Goal: Information Seeking & Learning: Learn about a topic

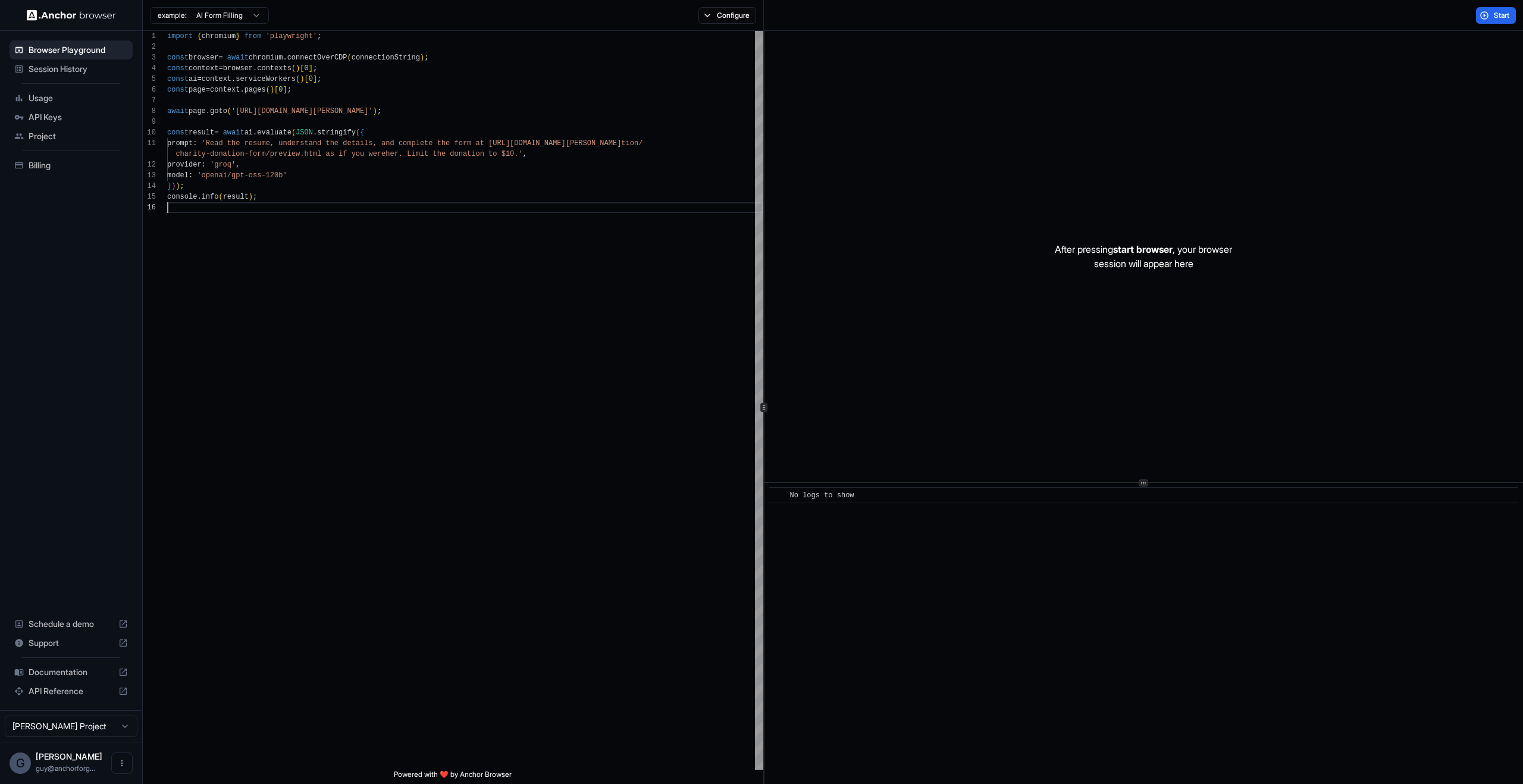
scroll to position [64, 0]
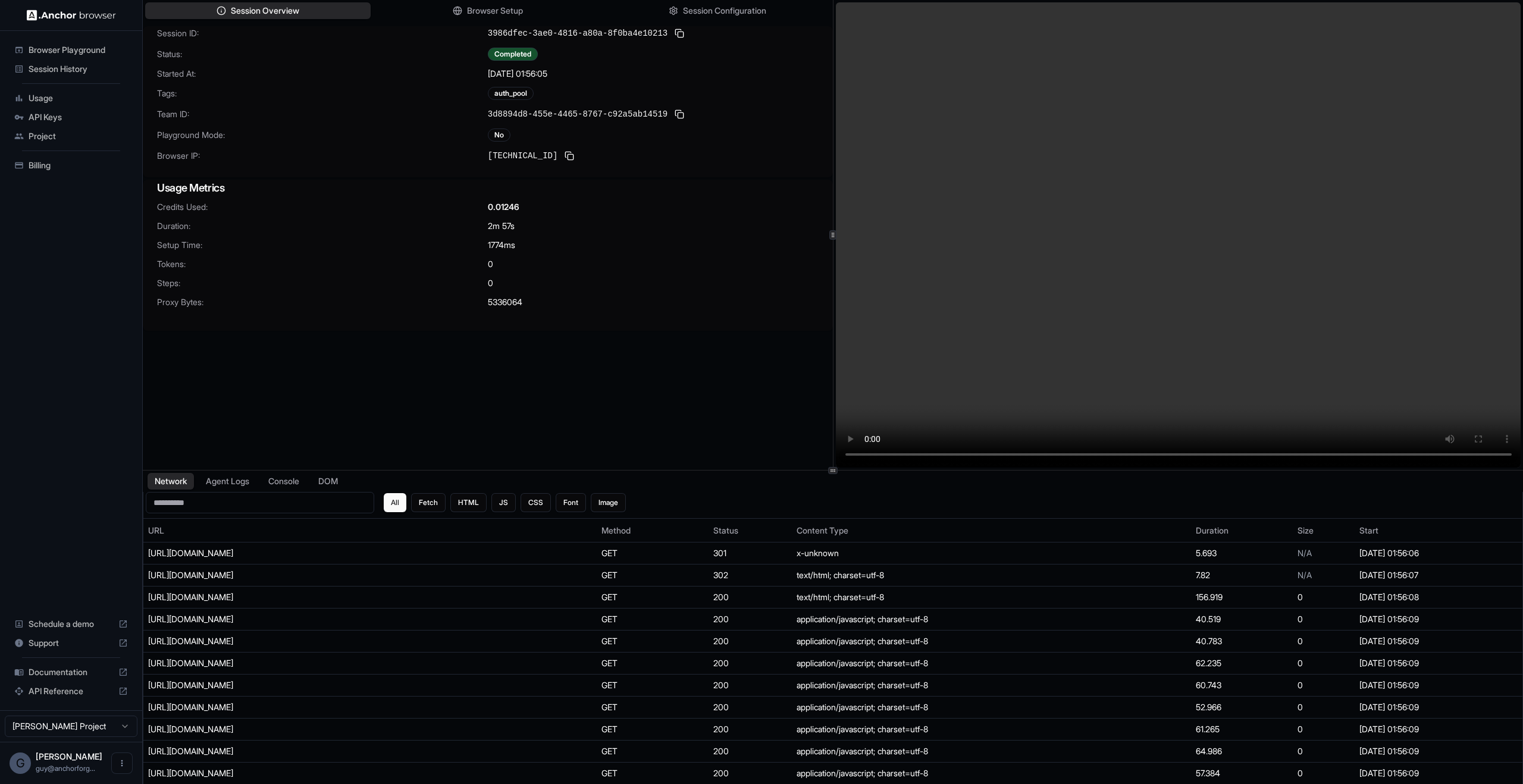
click at [512, 84] on div "Session ID: 3986dfec-3ae0-4816-a80a-8f0ba4e10213 Status: Completed Started At: …" at bounding box center [487, 102] width 690 height 151
click at [558, 109] on span "3d8894d8-455e-4465-8767-c92a5ab14519" at bounding box center [577, 115] width 180 height 12
click at [347, 142] on div "Session ID: 3986dfec-3ae0-4816-a80a-8f0ba4e10213 Status: Completed Started At: …" at bounding box center [487, 102] width 690 height 151
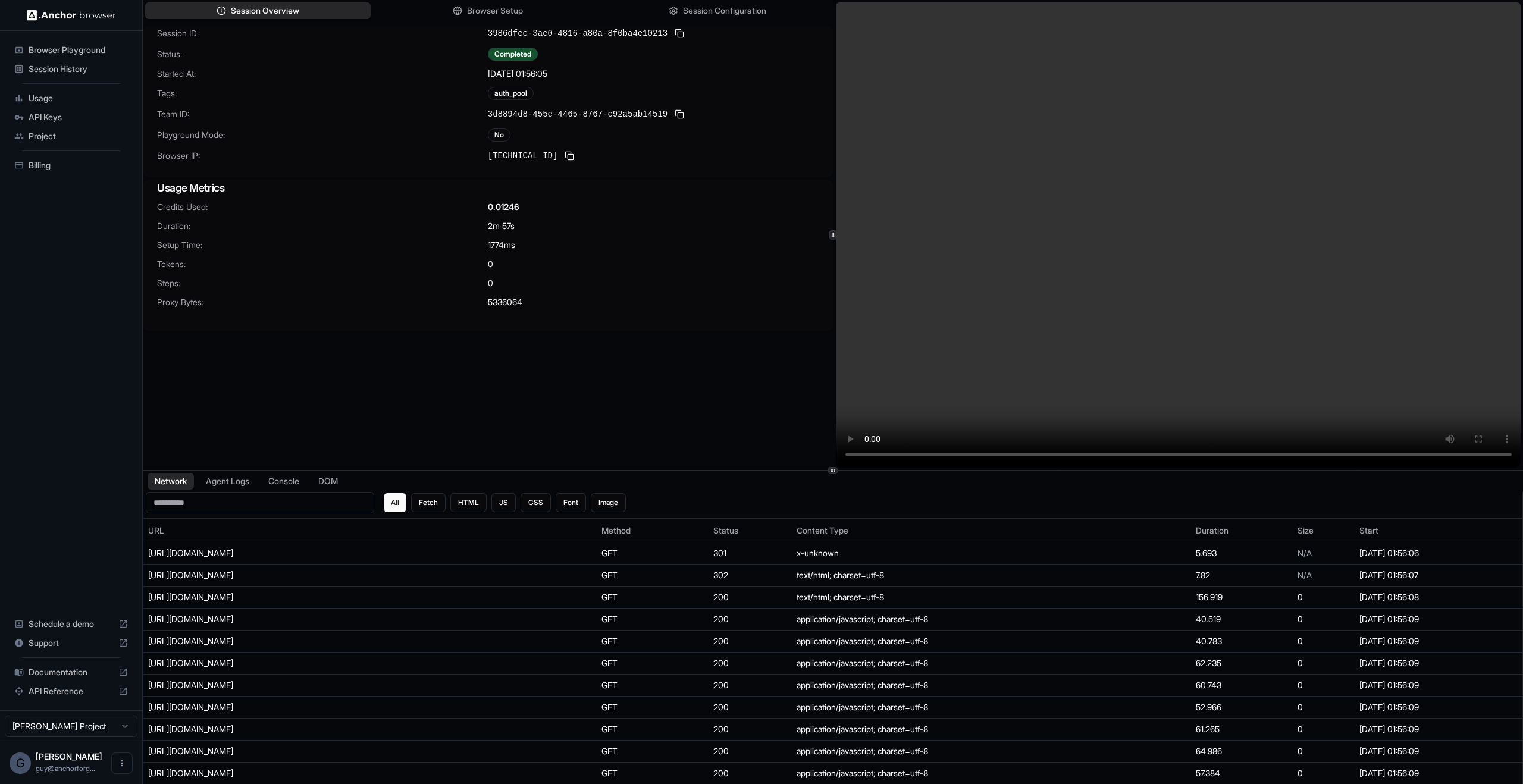
click at [1192, 230] on video at bounding box center [1179, 235] width 686 height 465
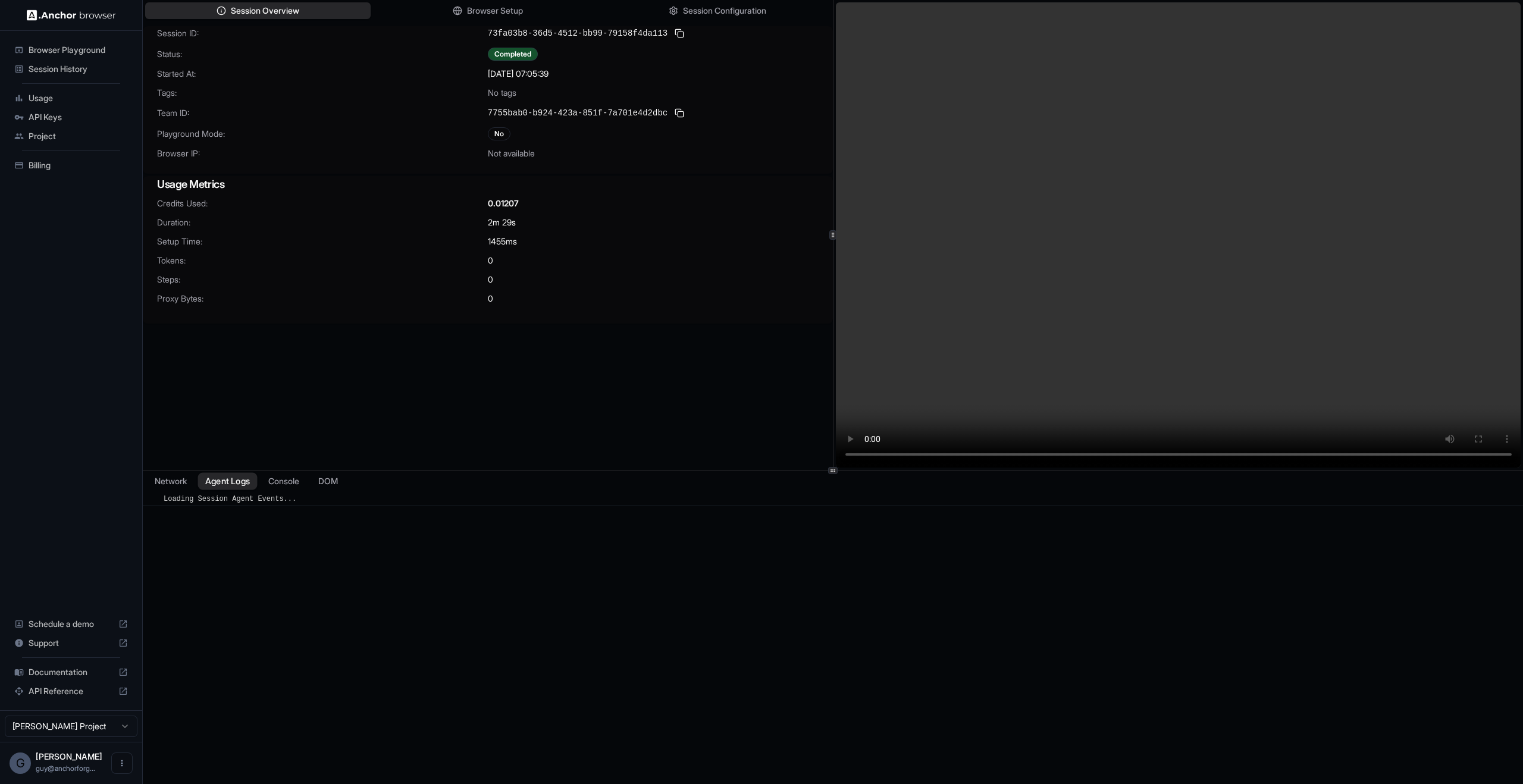
click at [240, 484] on button "Agent Logs" at bounding box center [227, 482] width 60 height 17
click at [179, 485] on button "Network" at bounding box center [170, 482] width 48 height 17
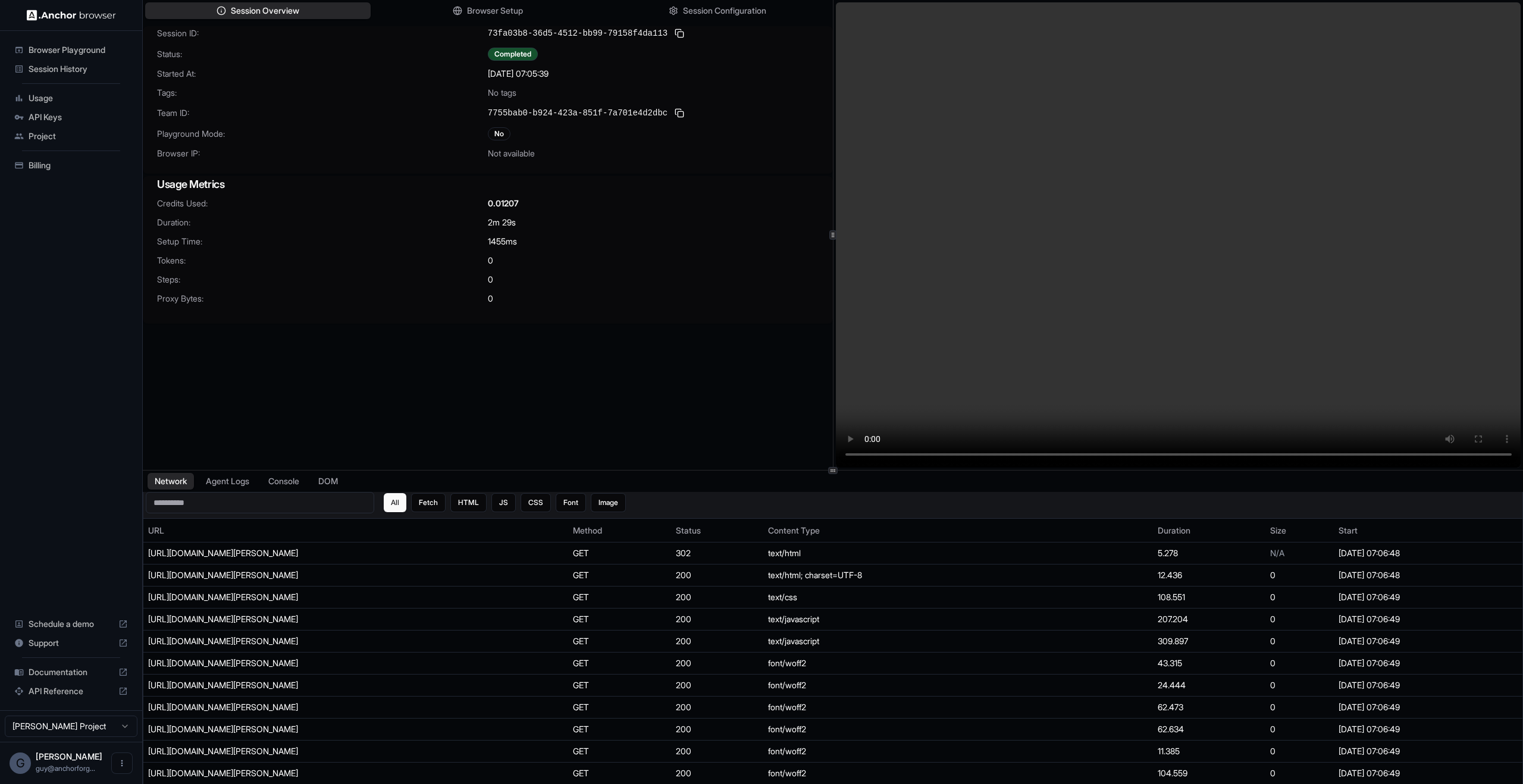
click at [210, 504] on input at bounding box center [260, 503] width 228 height 22
paste input "**********"
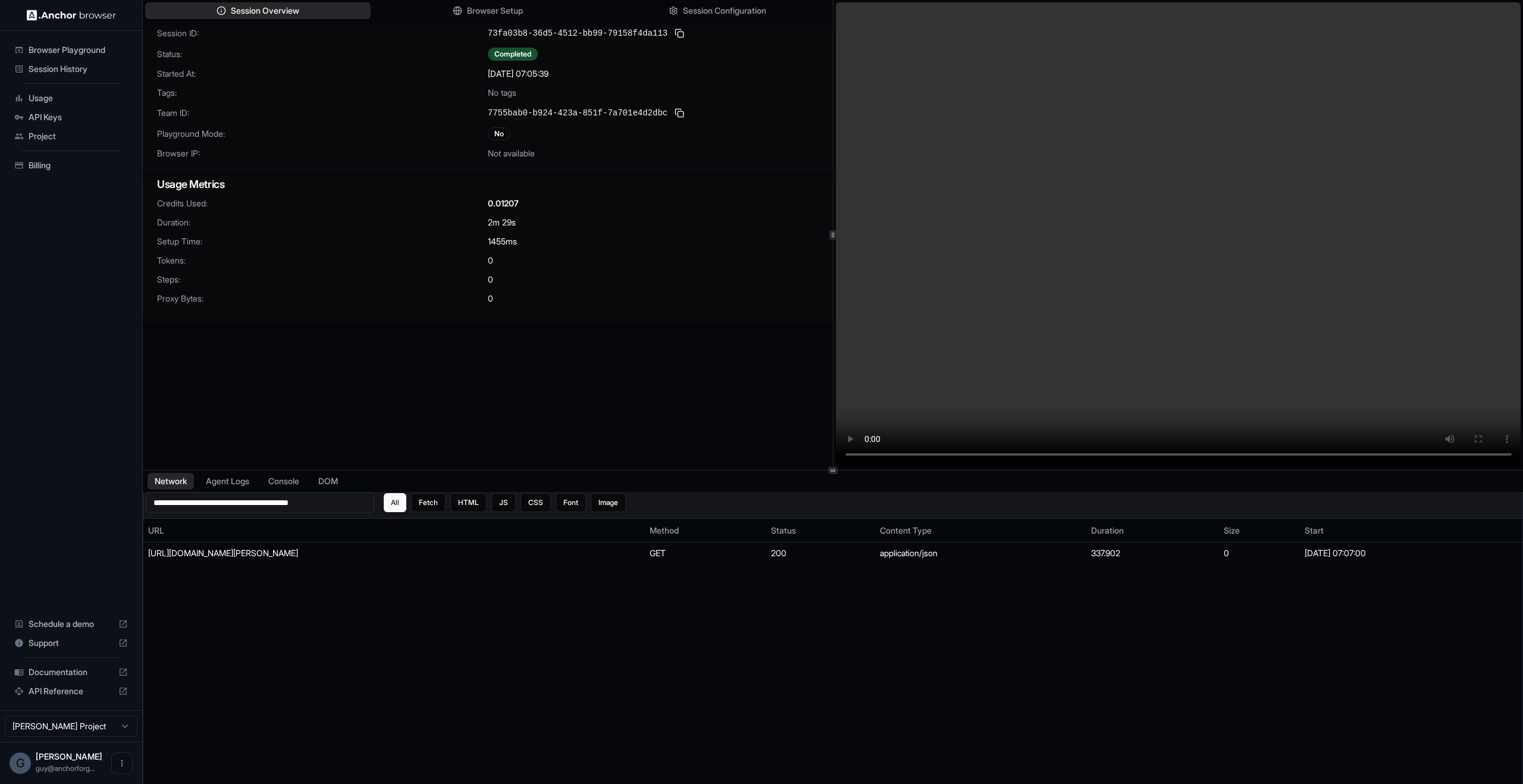
type input "**********"
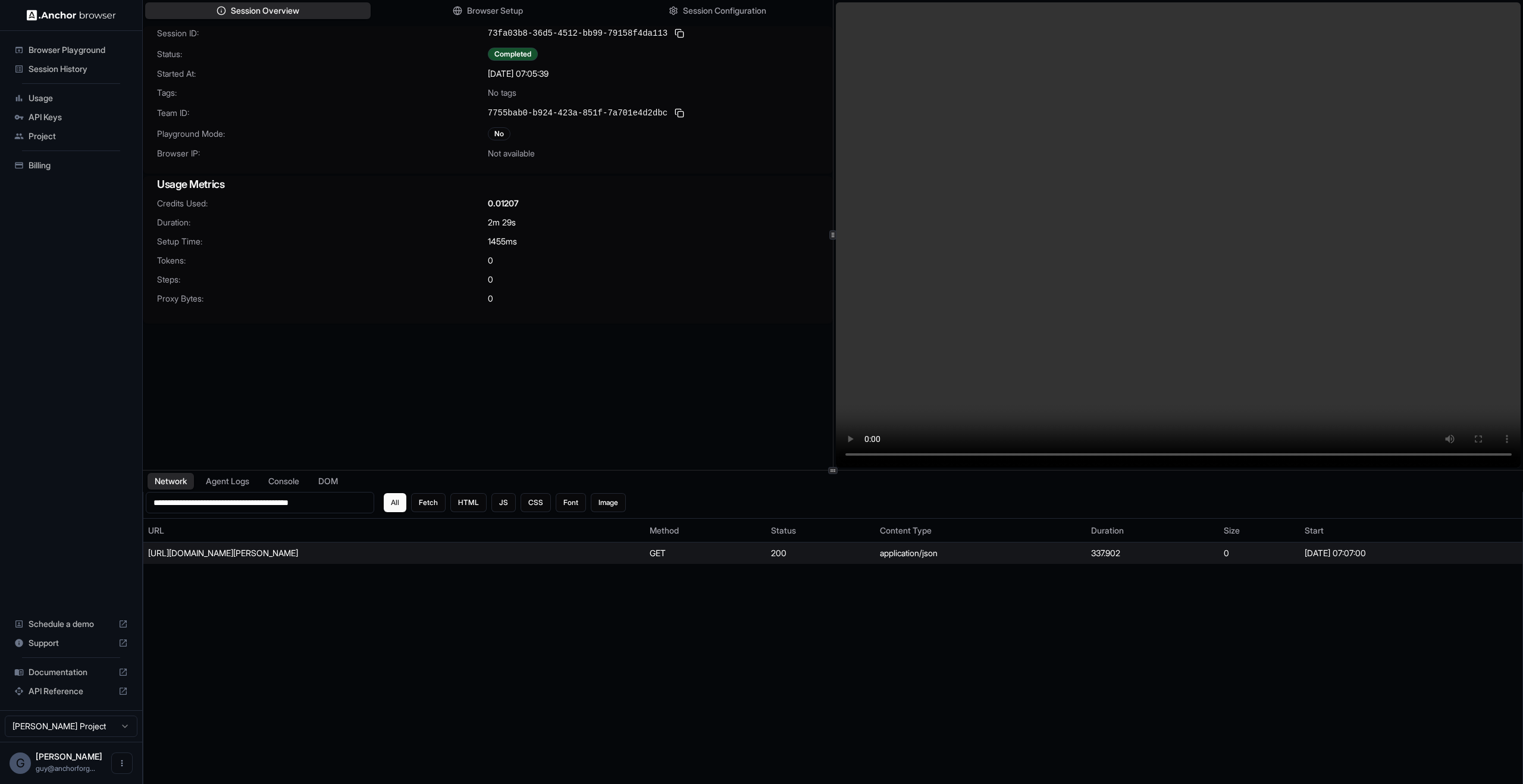
click at [454, 550] on td "[URL][DOMAIN_NAME][PERSON_NAME]" at bounding box center [394, 553] width 502 height 22
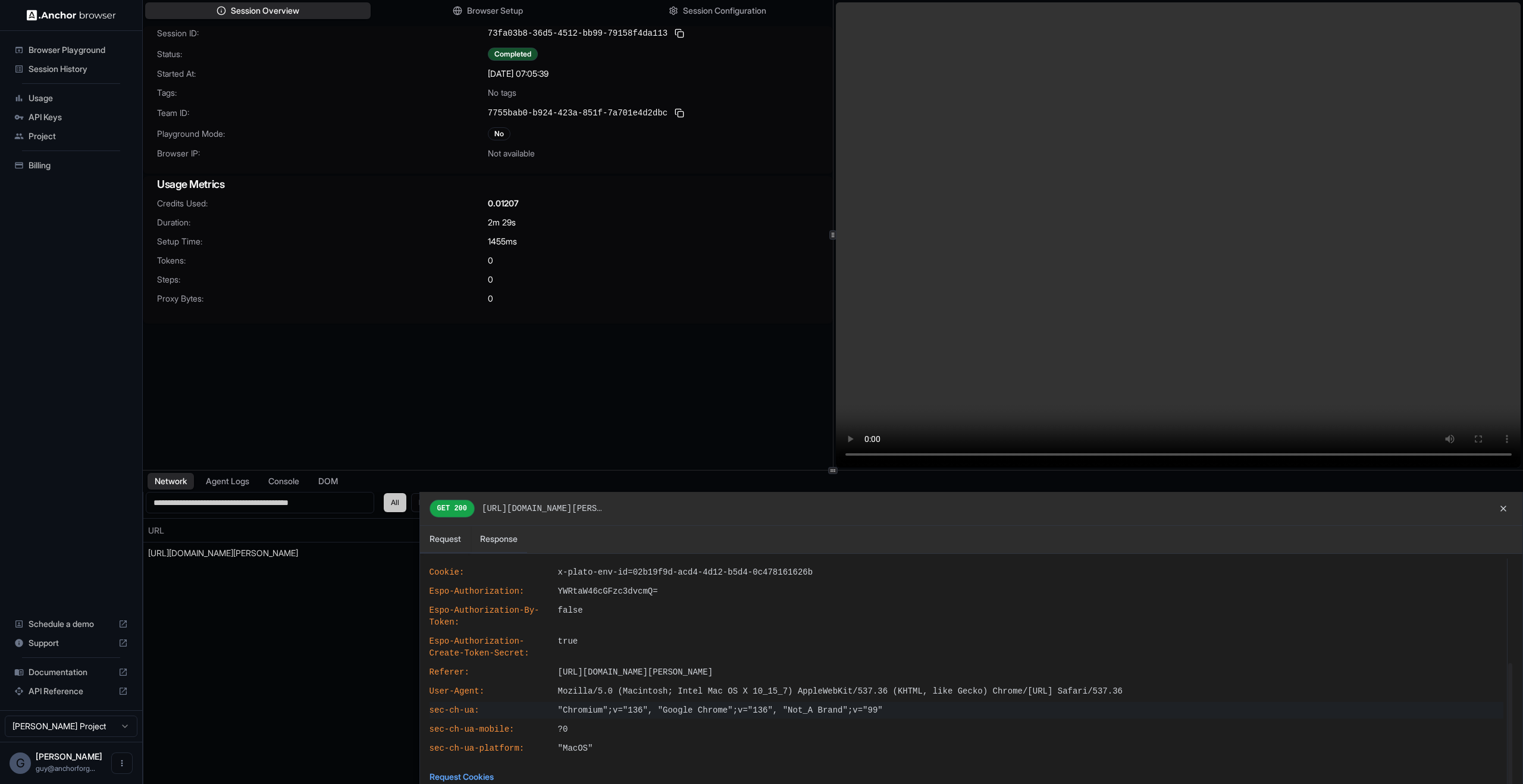
scroll to position [181, 0]
click at [465, 770] on h4 "Request Cookies" at bounding box center [966, 773] width 1074 height 17
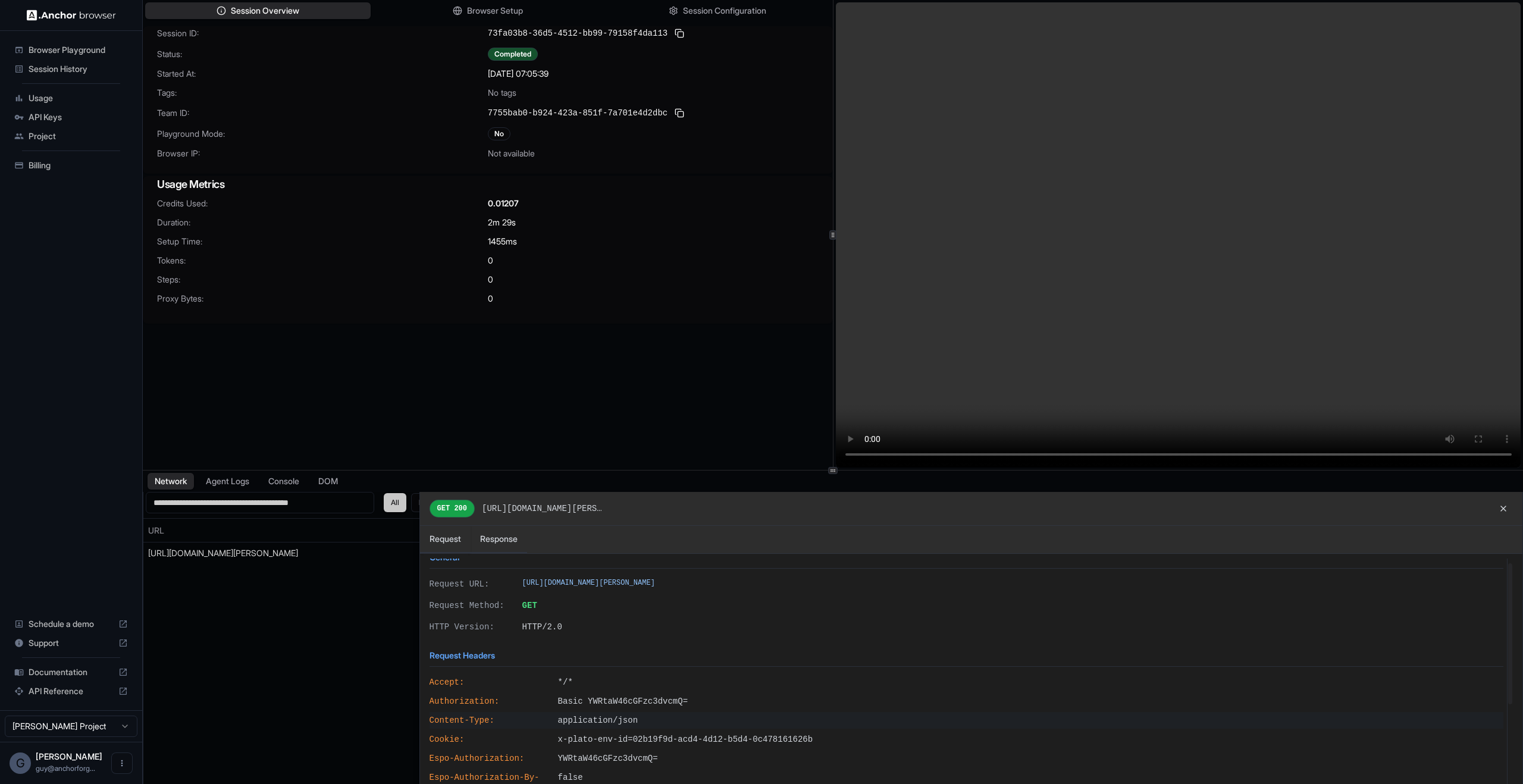
scroll to position [0, 0]
click at [504, 532] on button "Response" at bounding box center [498, 540] width 56 height 28
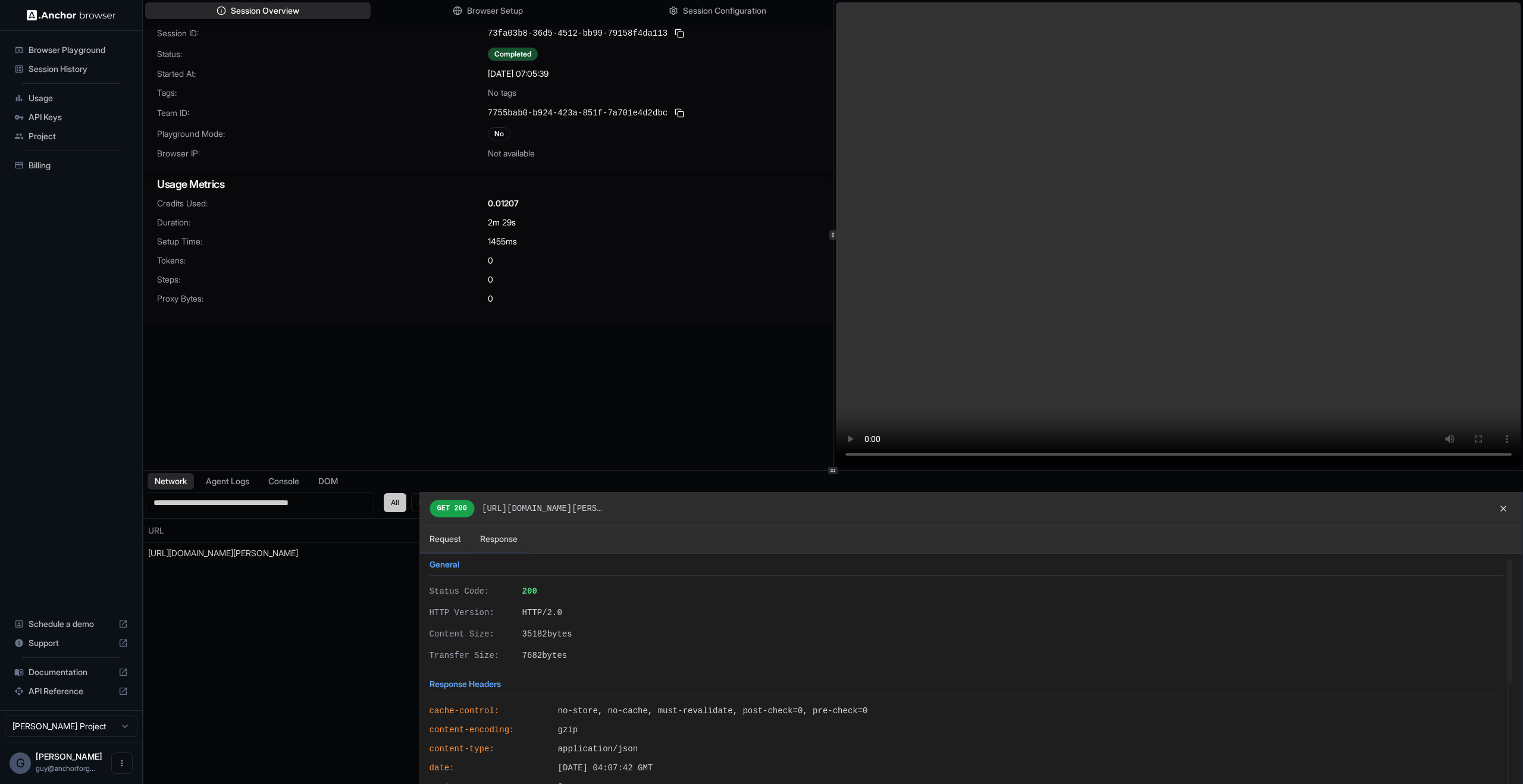
scroll to position [237, 0]
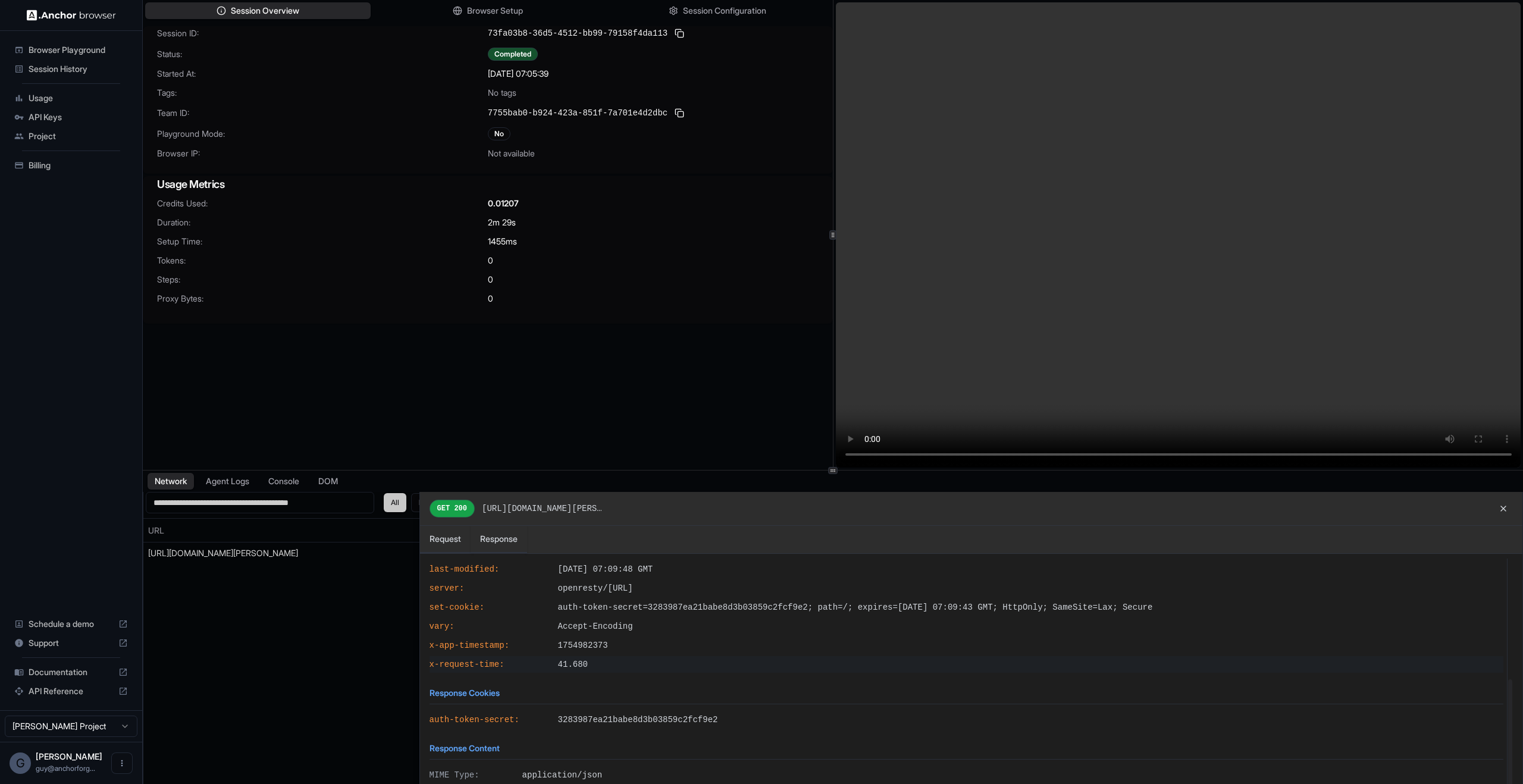
click at [654, 665] on span "41.680" at bounding box center [1031, 665] width 946 height 12
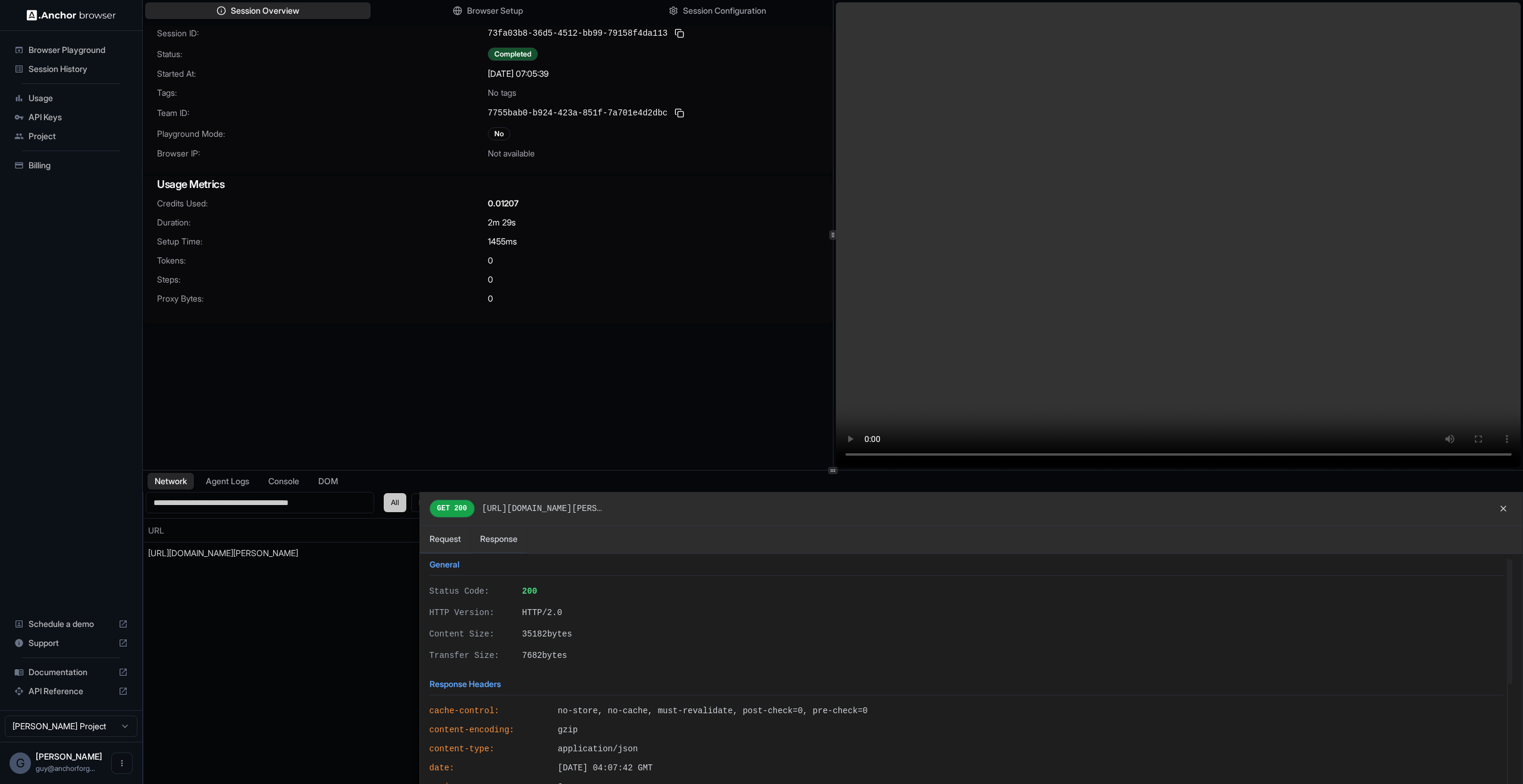
click at [612, 495] on div "GET 200 https://staging.sims.plato.so/api/v1/App/user" at bounding box center [972, 509] width 1103 height 34
drag, startPoint x: 611, startPoint y: 497, endPoint x: 612, endPoint y: 503, distance: 6.1
click at [611, 497] on div "GET 200 https://staging.sims.plato.so/api/v1/App/user" at bounding box center [972, 509] width 1103 height 34
click at [606, 507] on span "[URL][DOMAIN_NAME][PERSON_NAME]" at bounding box center [544, 509] width 124 height 12
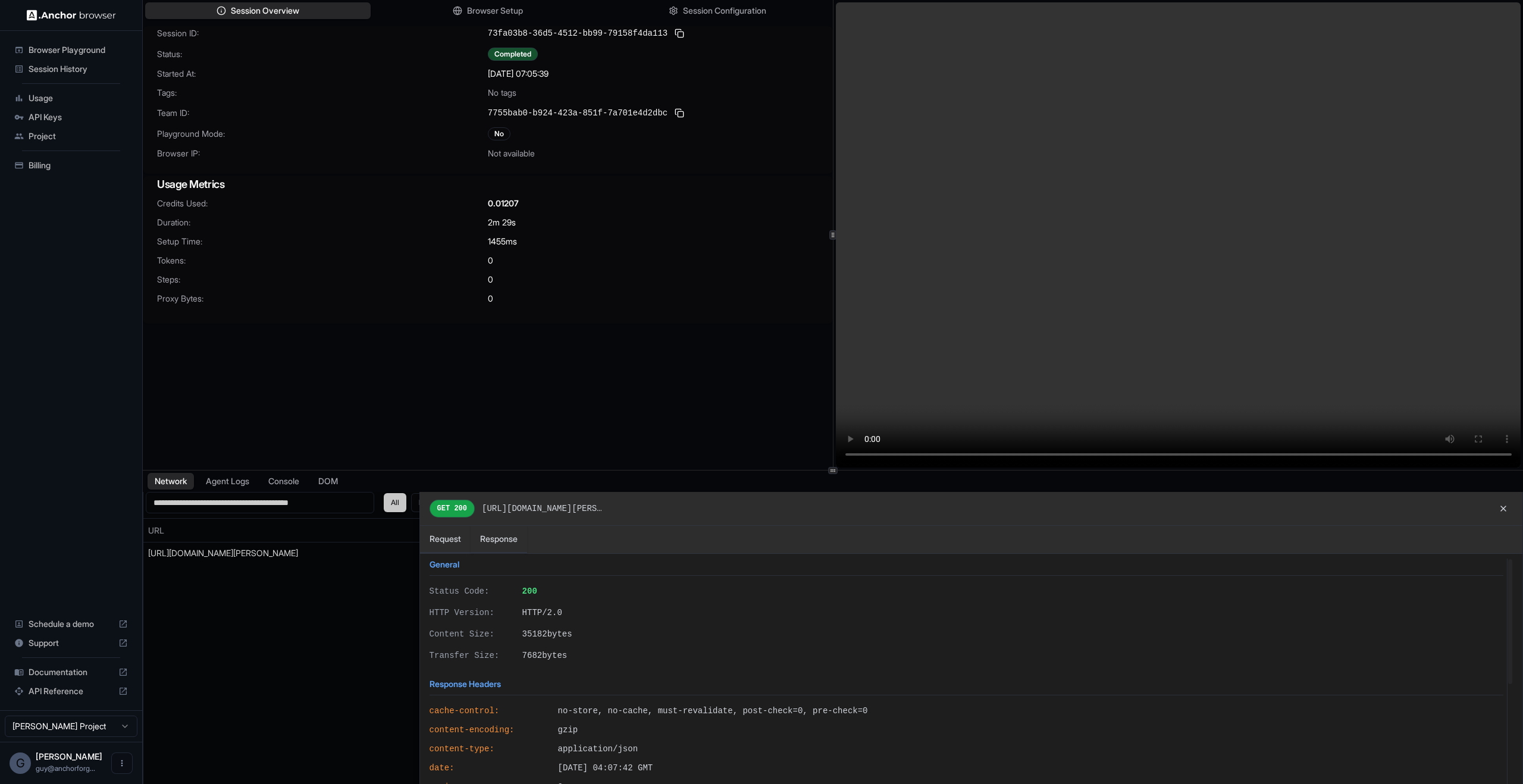
click at [606, 507] on span "[URL][DOMAIN_NAME][PERSON_NAME]" at bounding box center [544, 509] width 124 height 12
click at [854, 628] on div "Status Code: 200 HTTP Version: HTTP/2.0 Content Size: 35182 bytes Transfer Size…" at bounding box center [966, 623] width 1074 height 81
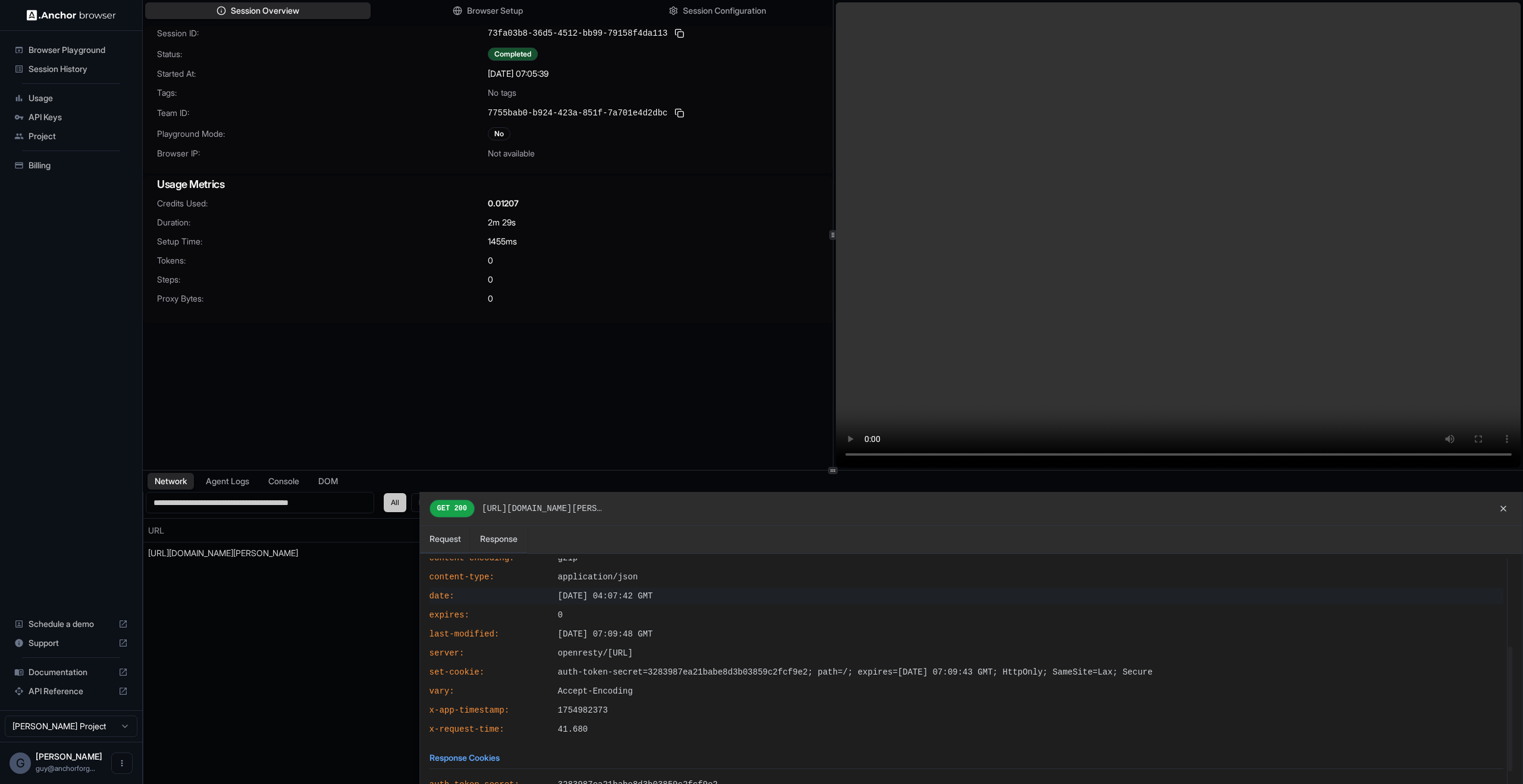
scroll to position [180, 0]
click at [740, 657] on div "set-cookie : auth-token-secret=3283987ea21babe8d3b03859c2fcf9e2; path=/; expire…" at bounding box center [966, 664] width 1084 height 16
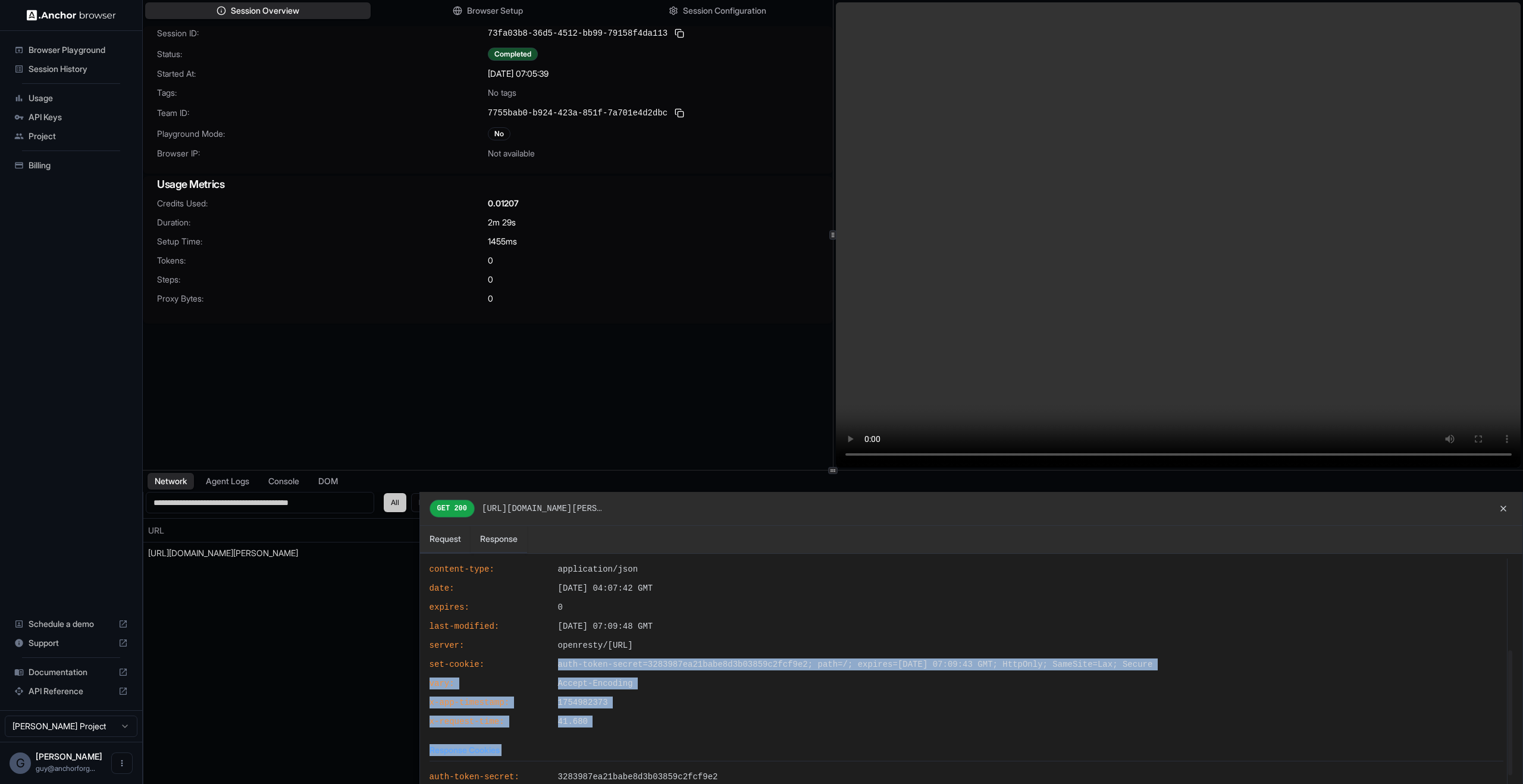
drag, startPoint x: 740, startPoint y: 657, endPoint x: 757, endPoint y: 735, distance: 79.8
click at [757, 735] on div "General Status Code: 200 HTTP Version: HTTP/2.0 Content Size: 35182 bytes Trans…" at bounding box center [966, 621] width 1074 height 483
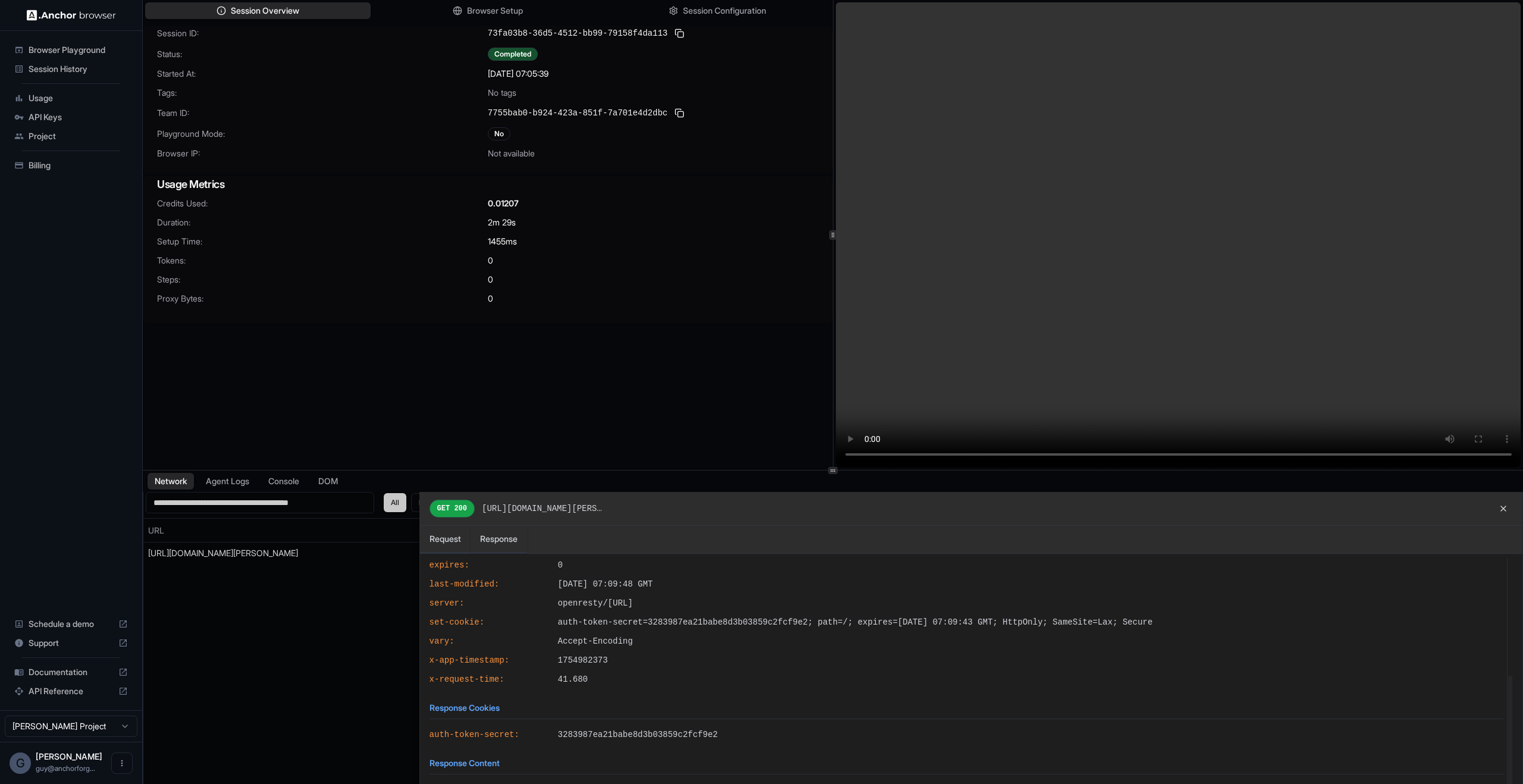
click at [757, 735] on div "auth-token-secret : 3283987ea21babe8d3b03859c2fcf9e2" at bounding box center [966, 735] width 1084 height 16
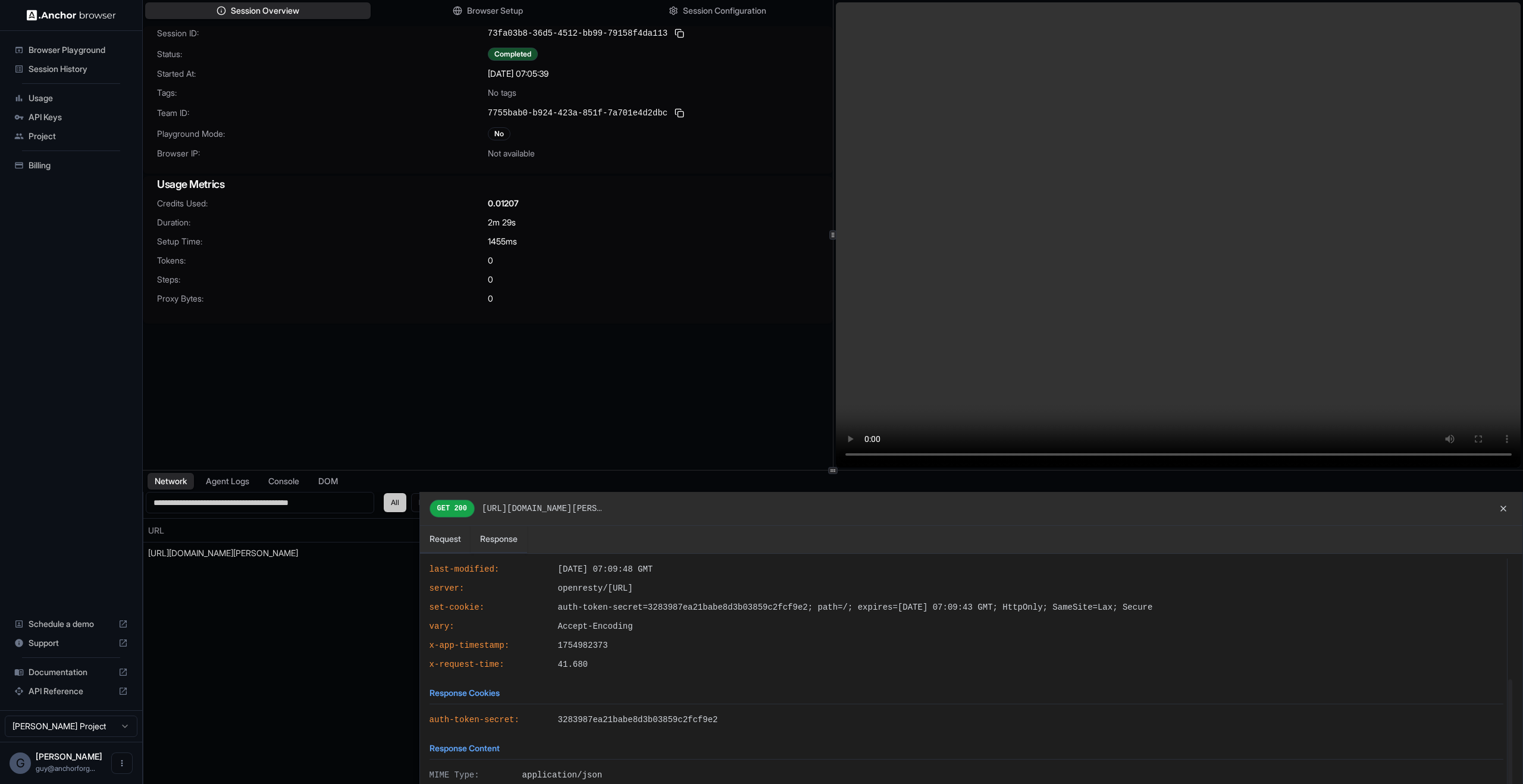
click at [481, 688] on h4 "Response Cookies" at bounding box center [966, 696] width 1074 height 17
click at [458, 754] on h4 "Response Content" at bounding box center [966, 751] width 1074 height 17
click at [458, 767] on div "Response Content MIME Type: application/json Size: 35182 bytes" at bounding box center [966, 774] width 1074 height 63
drag, startPoint x: 452, startPoint y: 774, endPoint x: 660, endPoint y: 781, distance: 208.1
click at [661, 781] on div "MIME Type: application/json" at bounding box center [966, 774] width 1084 height 16
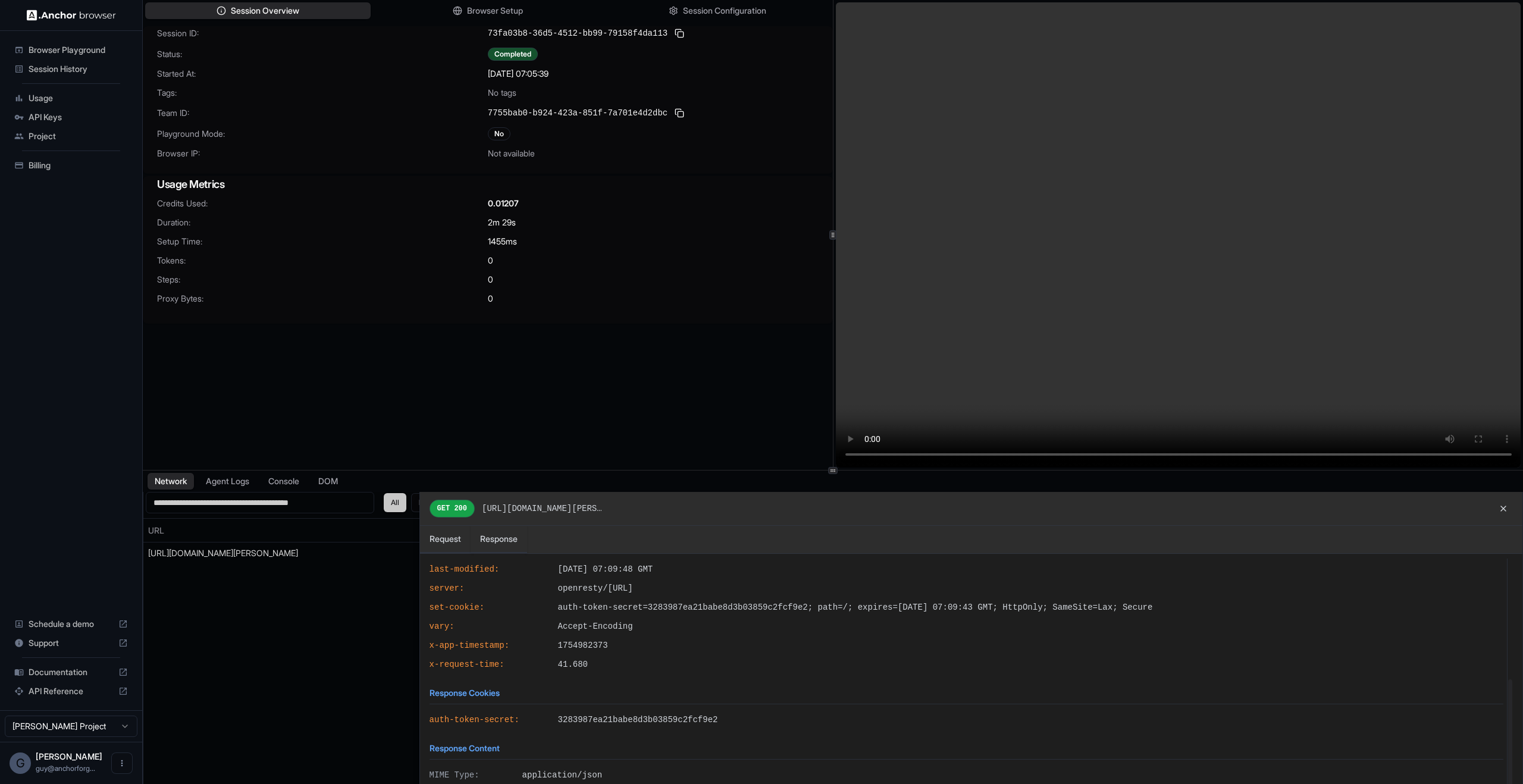
drag, startPoint x: 659, startPoint y: 778, endPoint x: 654, endPoint y: 731, distance: 47.3
click at [657, 771] on span "application/json" at bounding box center [1013, 775] width 981 height 12
click at [654, 720] on span "3283987ea21babe8d3b03859c2fcf9e2" at bounding box center [1031, 720] width 946 height 12
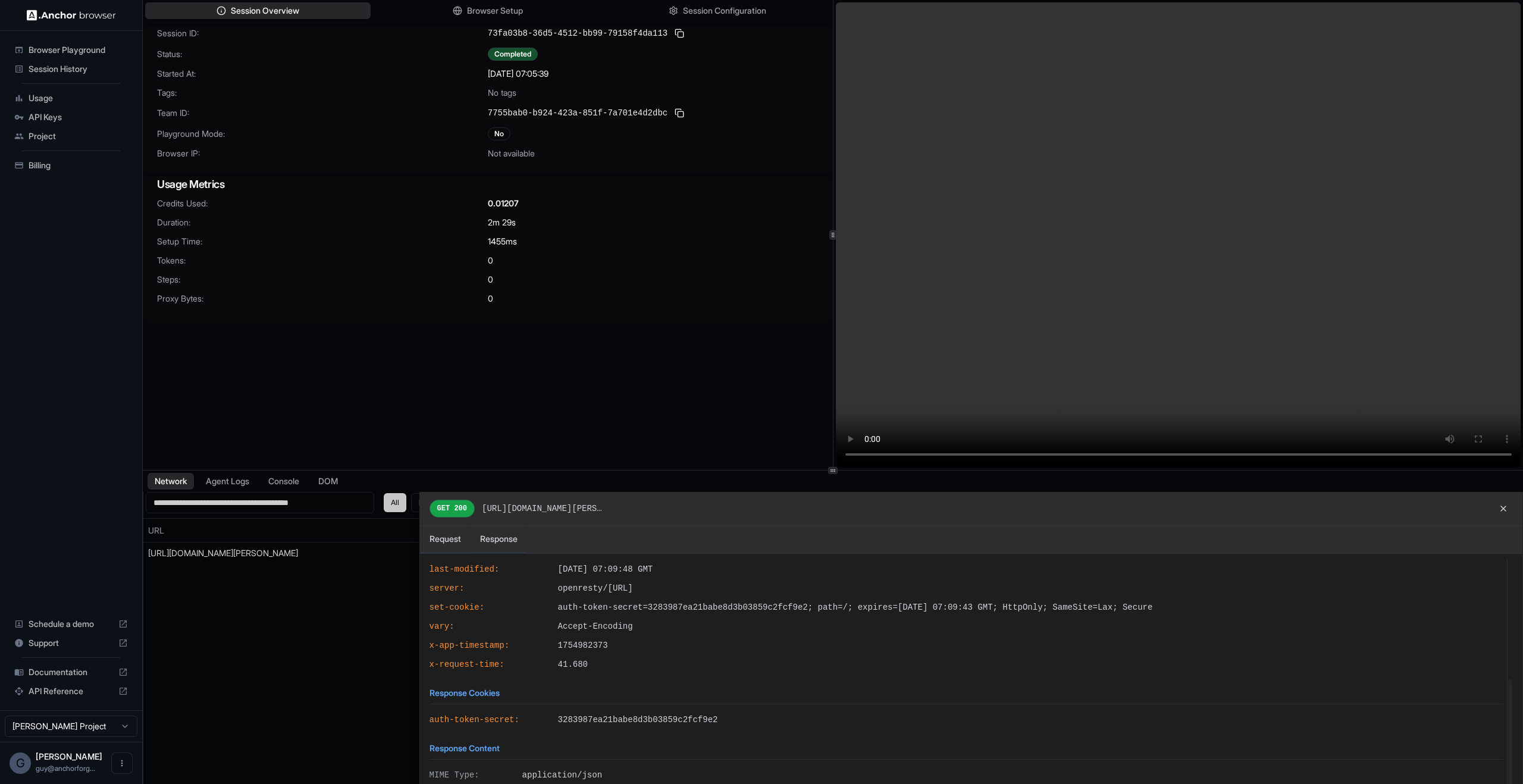
click at [610, 597] on div "cache-control : no-store, no-cache, must-revalidate, post-check=0, pre-check=0 …" at bounding box center [966, 570] width 1074 height 207
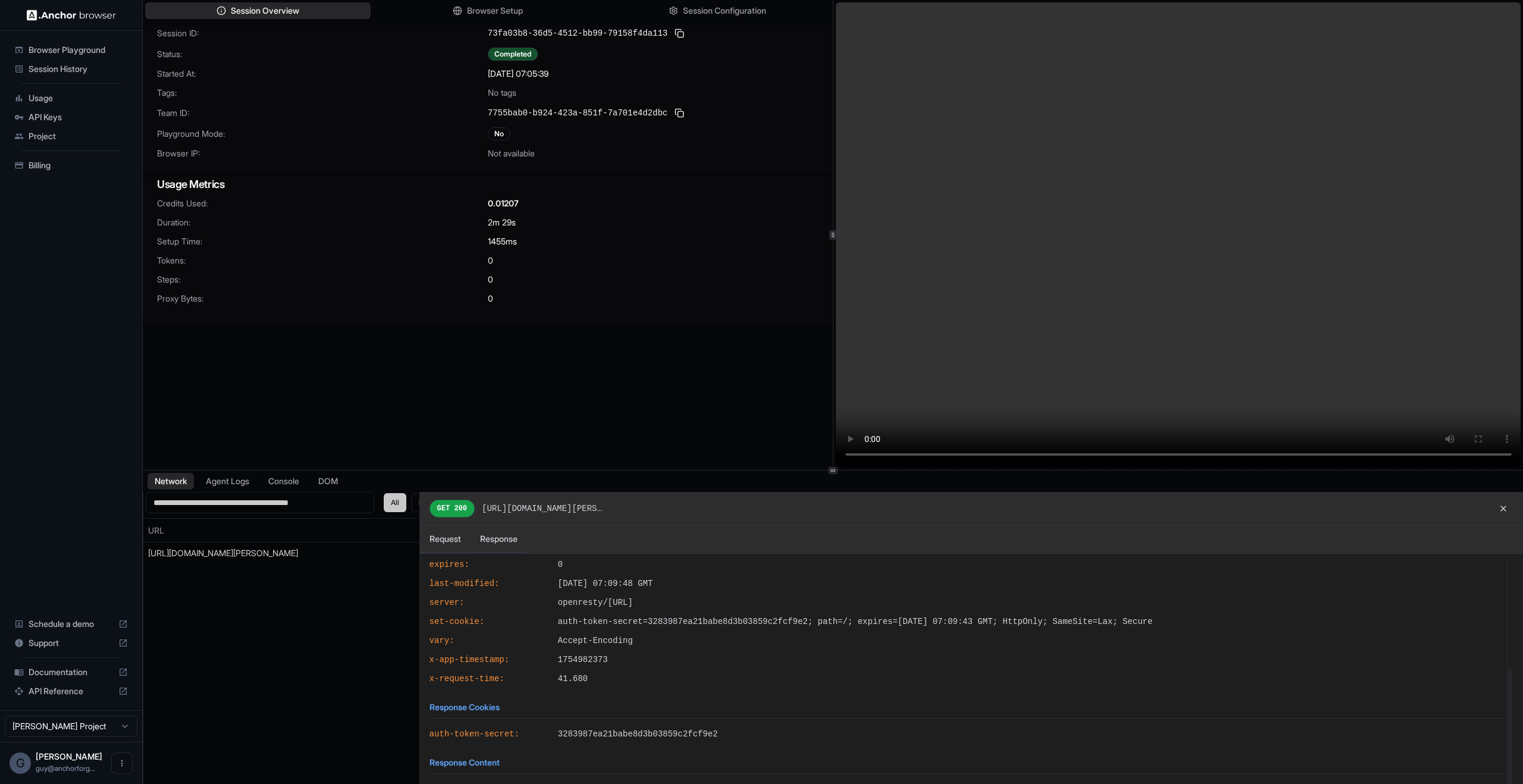
scroll to position [214, 0]
click at [663, 644] on span "Accept-Encoding" at bounding box center [1031, 649] width 946 height 12
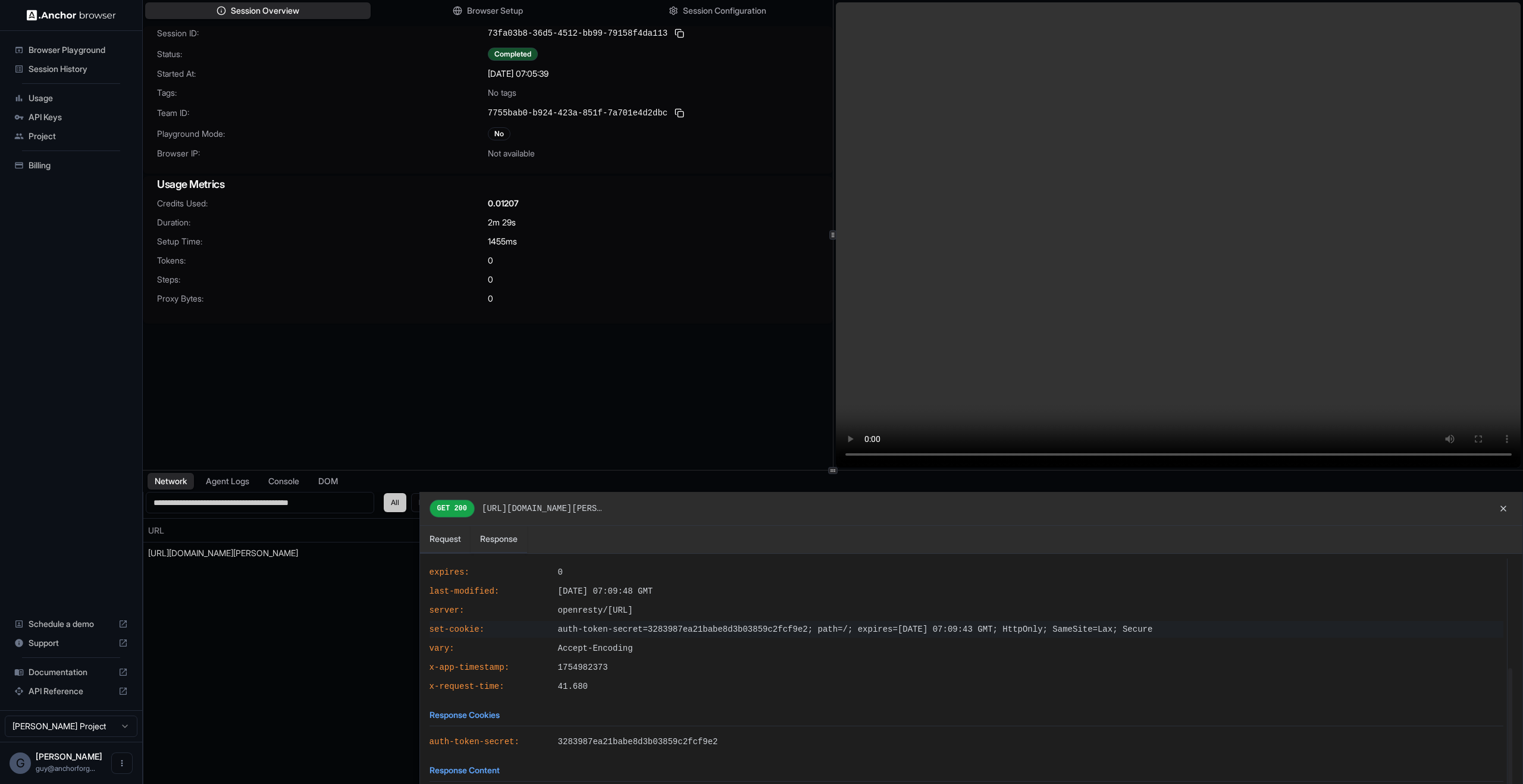
click at [682, 625] on span "auth-token-secret=3283987ea21babe8d3b03859c2fcf9e2; path=/; expires=Mon, 08 May…" at bounding box center [1031, 629] width 946 height 12
click at [1227, 630] on span "auth-token-secret=3283987ea21babe8d3b03859c2fcf9e2; path=/; expires=Mon, 08 May…" at bounding box center [1031, 629] width 946 height 12
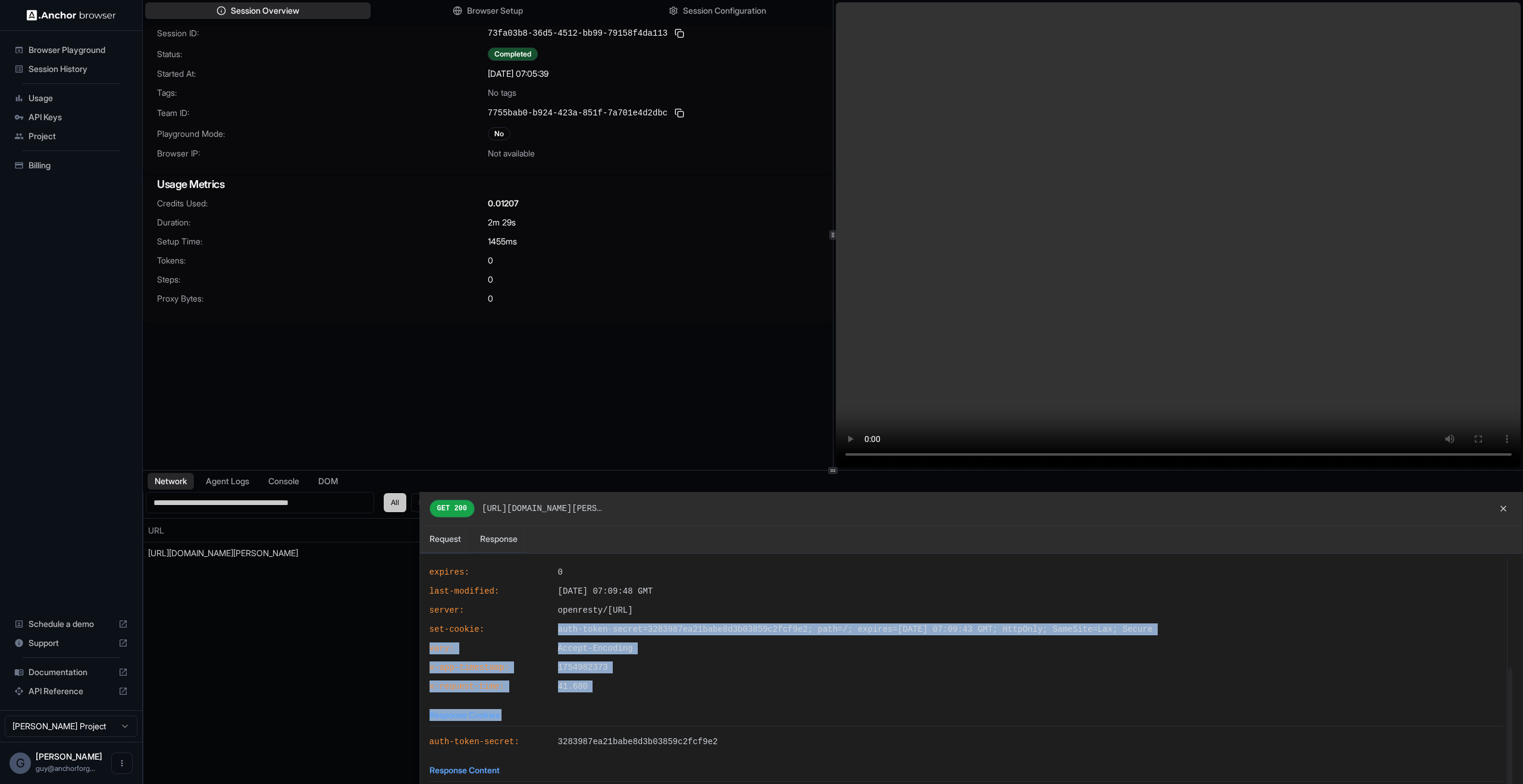
drag, startPoint x: 1227, startPoint y: 630, endPoint x: 1227, endPoint y: 698, distance: 68.0
click at [1227, 698] on div "General Status Code: 200 HTTP Version: HTTP/2.0 Content Size: 35182 bytes Trans…" at bounding box center [966, 585] width 1074 height 483
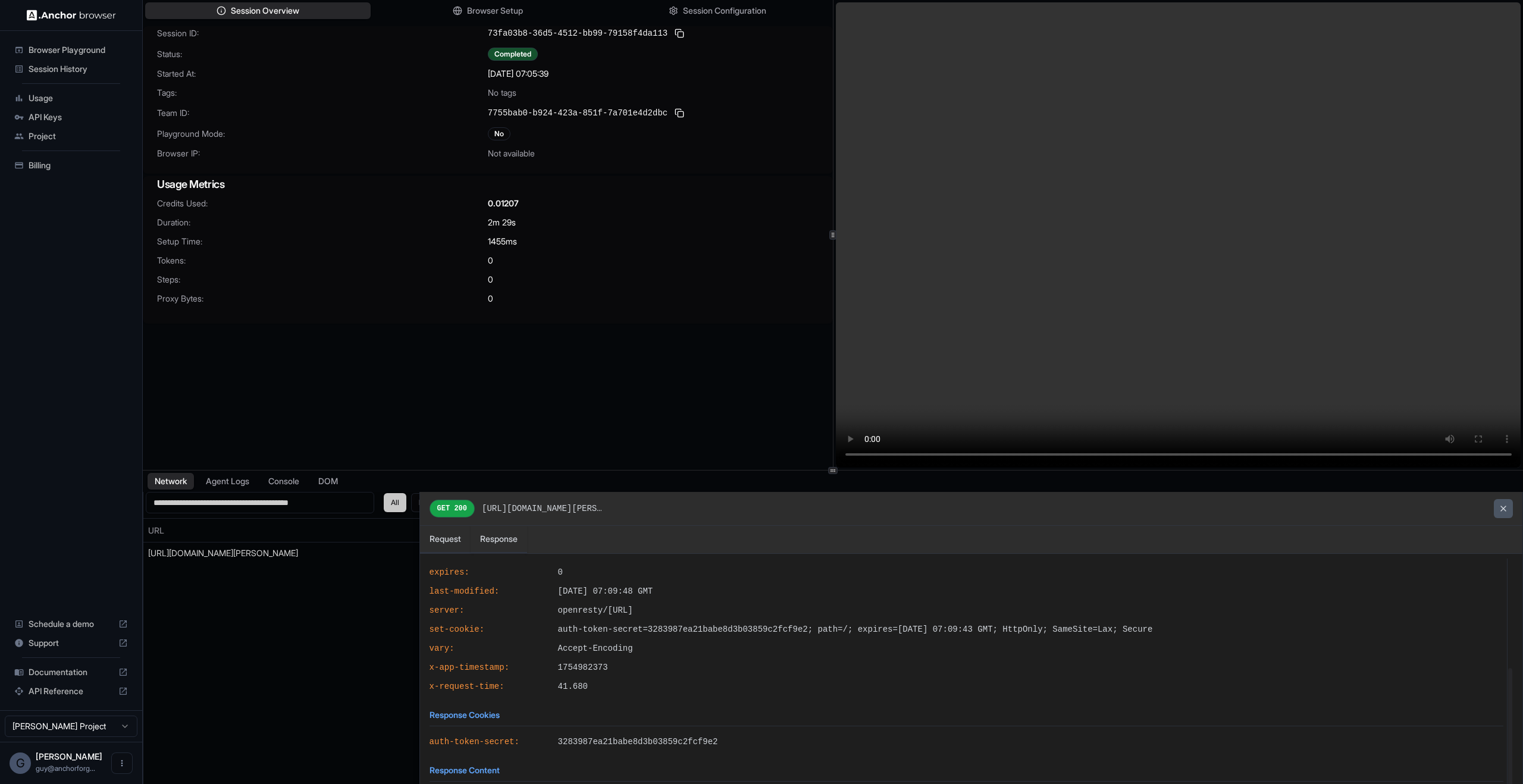
click at [1506, 513] on button at bounding box center [1504, 509] width 19 height 19
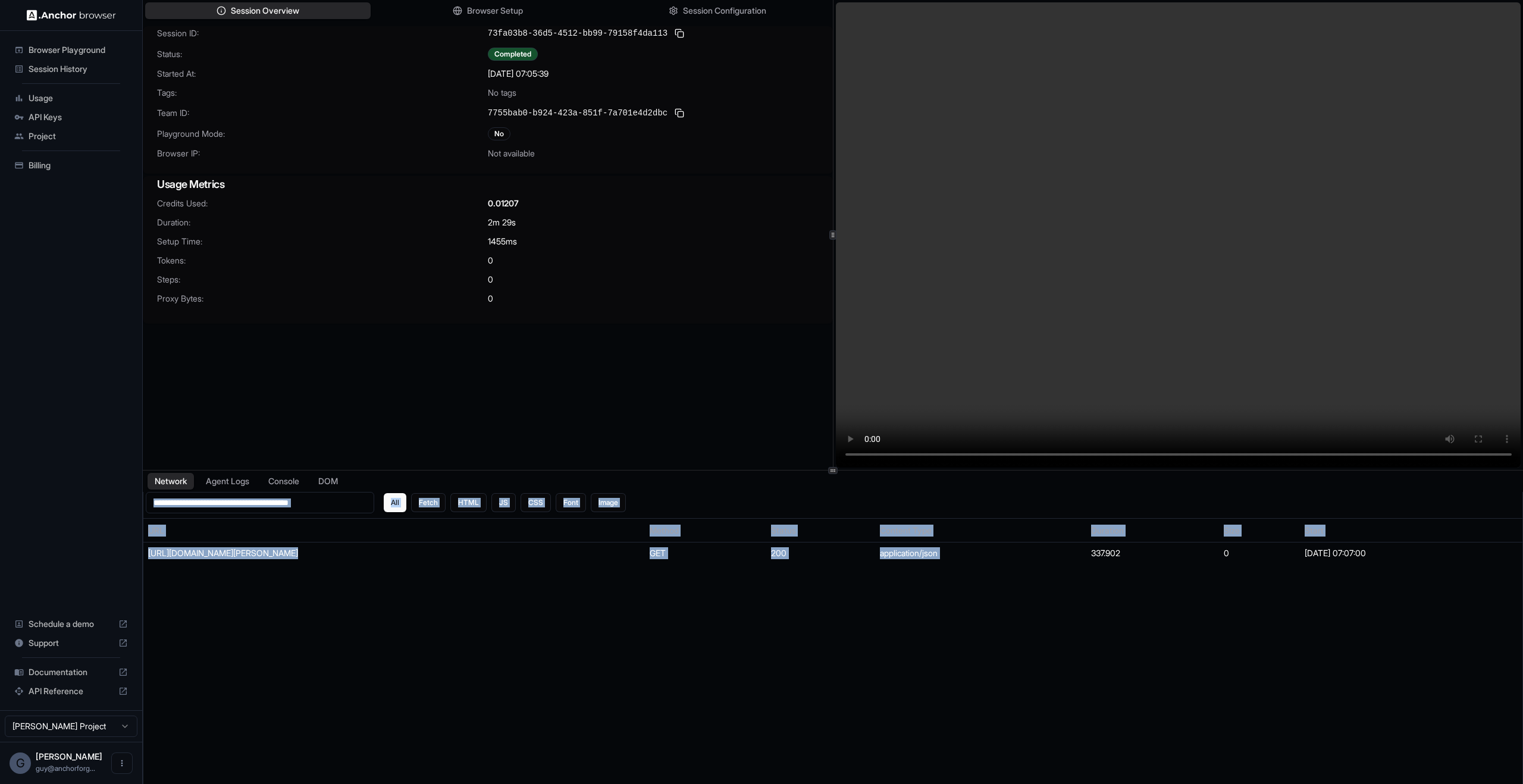
drag, startPoint x: 1113, startPoint y: 554, endPoint x: 1189, endPoint y: 605, distance: 91.5
click at [1189, 605] on div "**********" at bounding box center [833, 649] width 1380 height 313
click at [1185, 604] on div "**********" at bounding box center [833, 649] width 1380 height 313
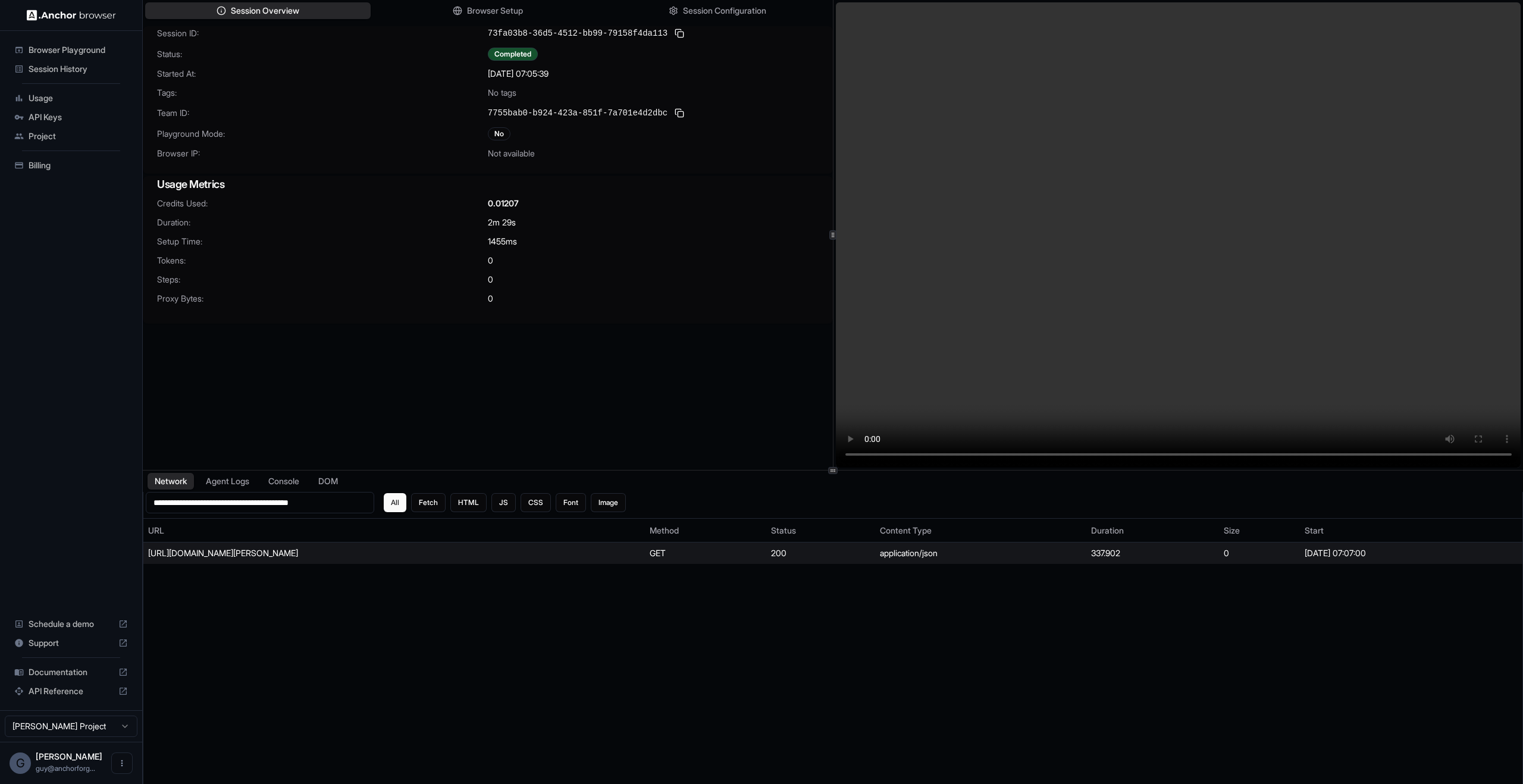
click at [1113, 556] on td "337.902" at bounding box center [1152, 553] width 133 height 22
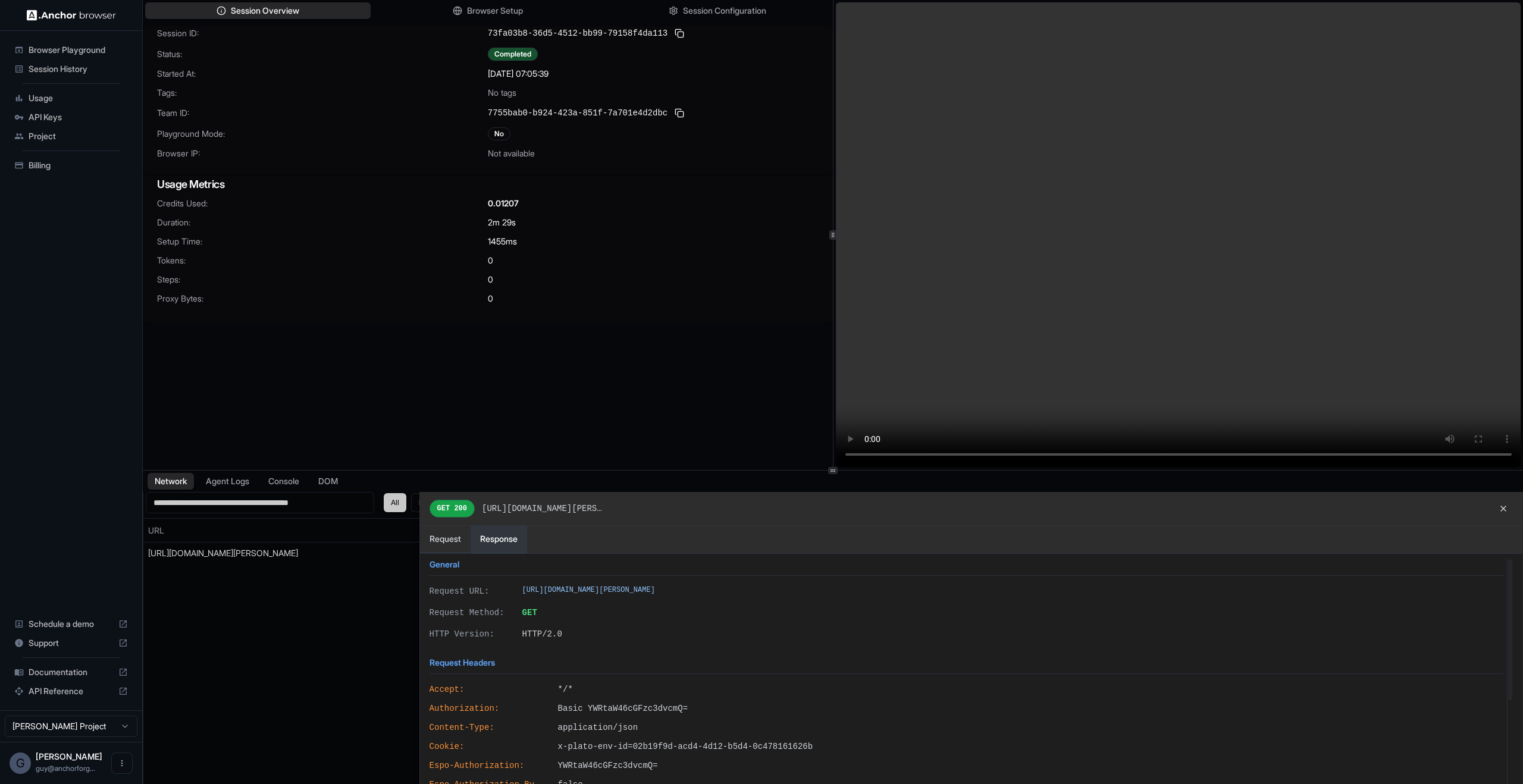
click at [498, 539] on button "Response" at bounding box center [498, 540] width 56 height 28
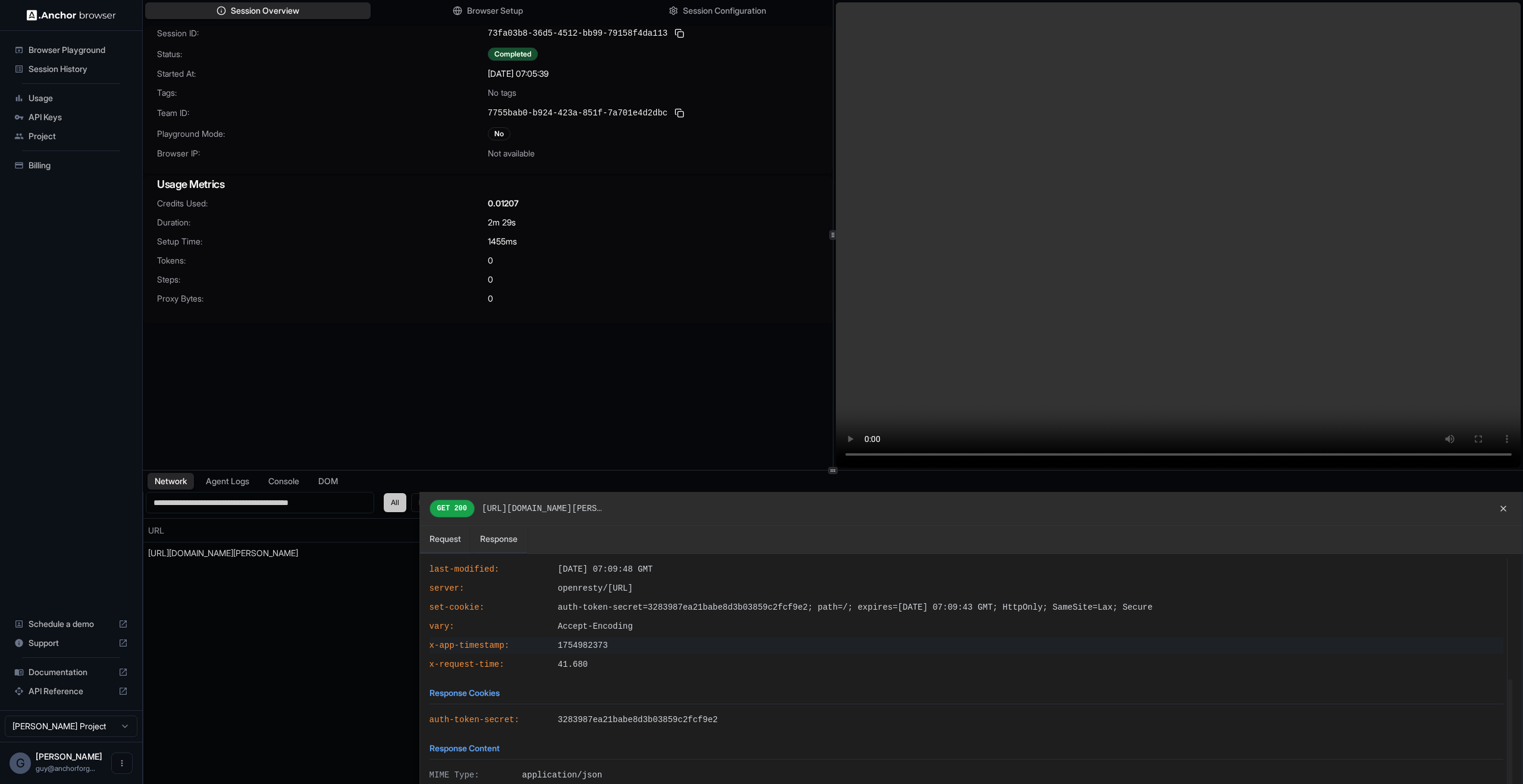
click at [461, 642] on span "x-app-timestamp :" at bounding box center [489, 646] width 119 height 12
drag, startPoint x: 461, startPoint y: 642, endPoint x: 629, endPoint y: 688, distance: 174.2
click at [629, 688] on div "General Status Code: 200 HTTP Version: HTTP/2.0 Content Size: 35182 bytes Trans…" at bounding box center [966, 563] width 1074 height 483
click at [632, 667] on span "41.680" at bounding box center [1031, 665] width 946 height 12
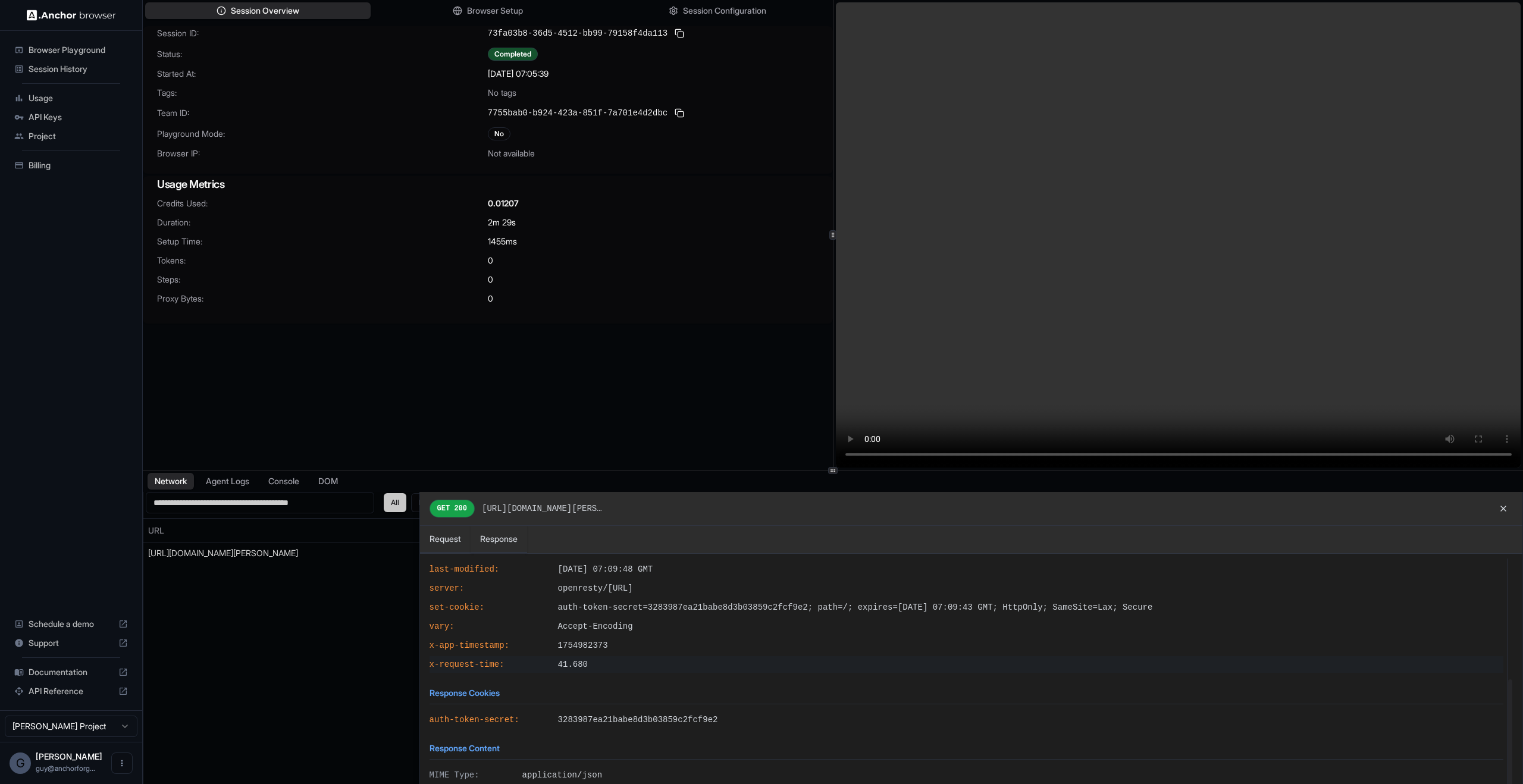
click at [632, 667] on span "41.680" at bounding box center [1031, 665] width 946 height 12
drag, startPoint x: 632, startPoint y: 667, endPoint x: 440, endPoint y: 662, distance: 192.1
click at [440, 662] on div "x-request-time : 41.680" at bounding box center [966, 664] width 1084 height 16
click at [652, 642] on span "1754982373" at bounding box center [1031, 646] width 946 height 12
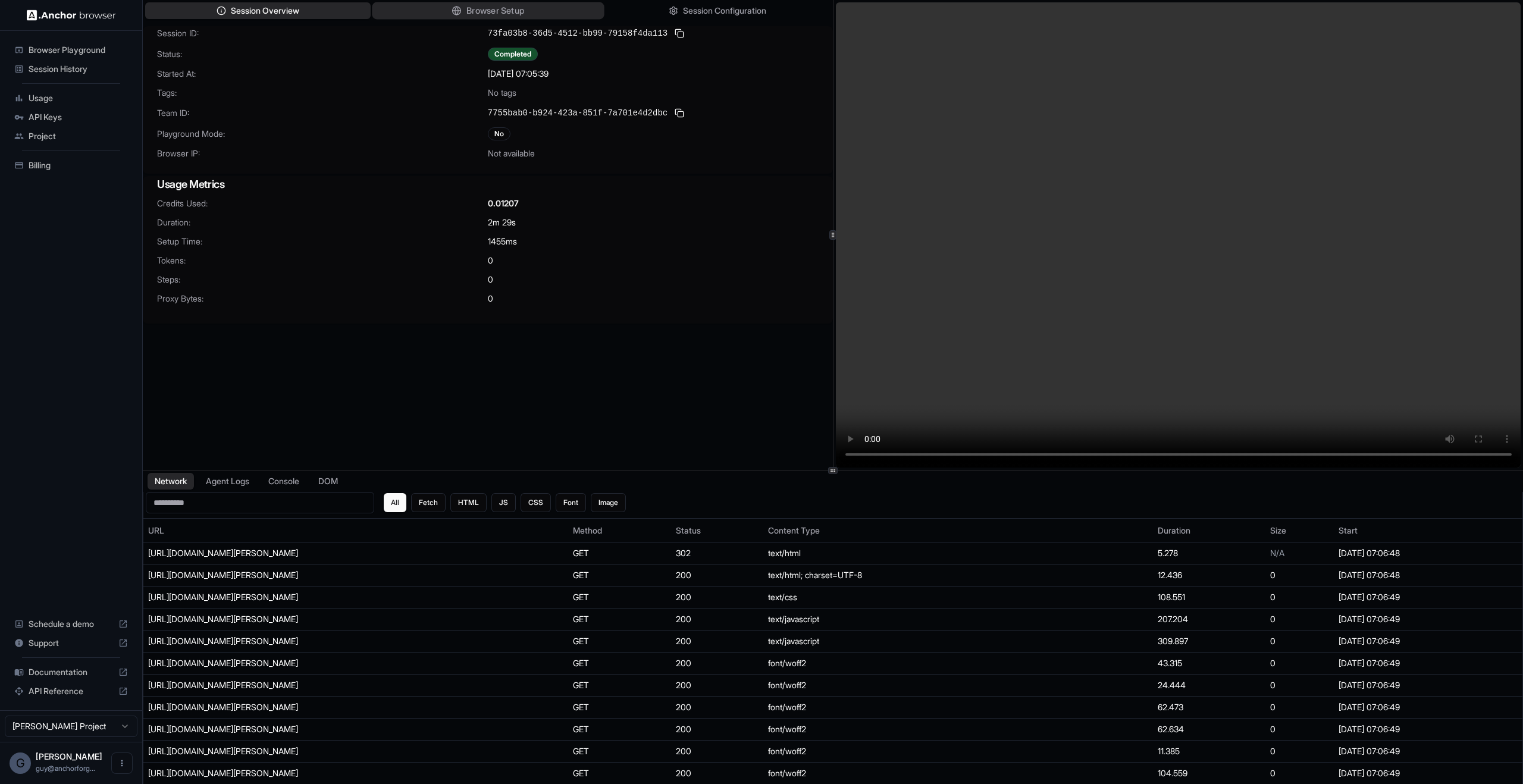
click at [467, 7] on span "Browser Setup" at bounding box center [495, 10] width 57 height 12
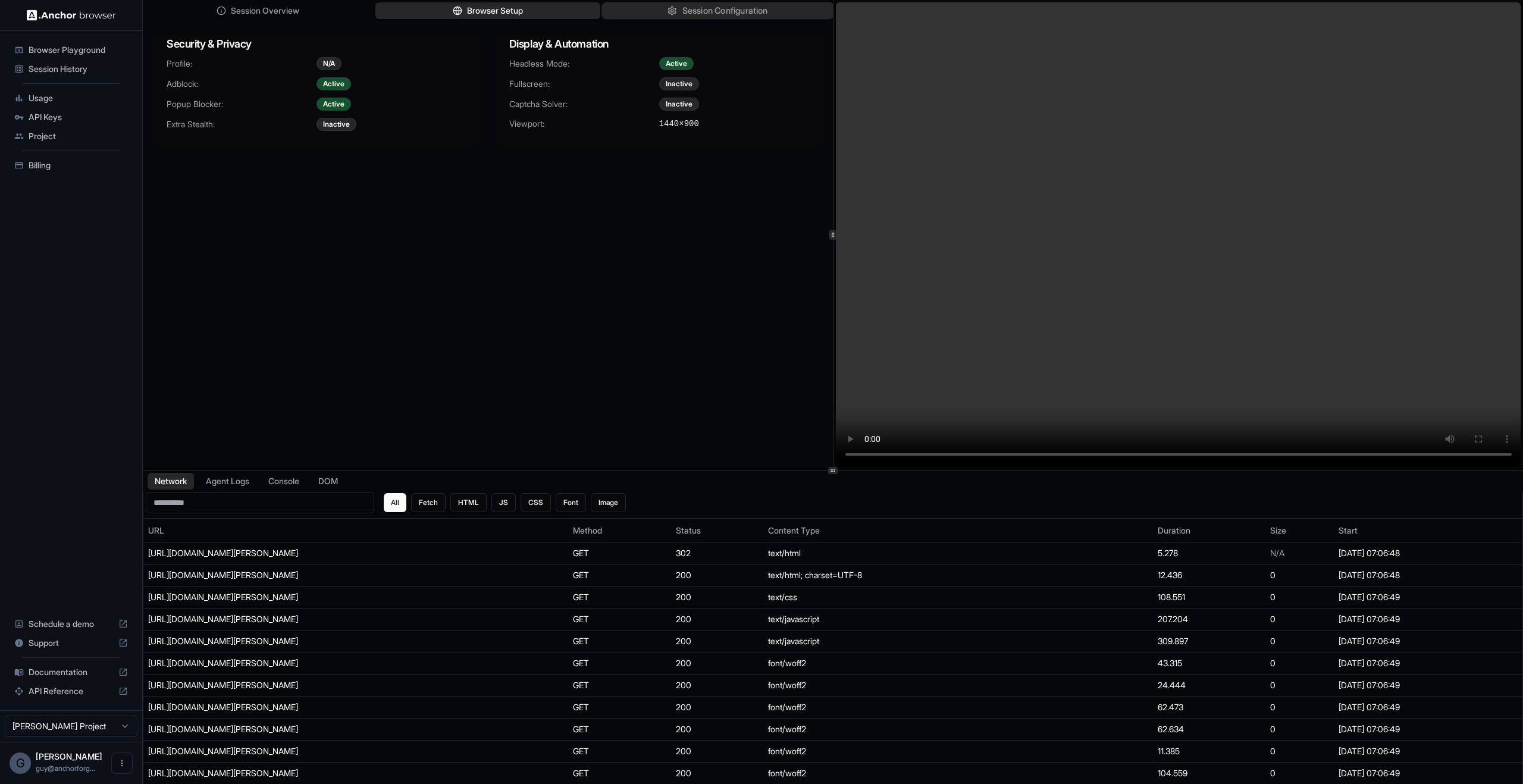
click at [653, 9] on button "Session Configuration" at bounding box center [717, 11] width 232 height 17
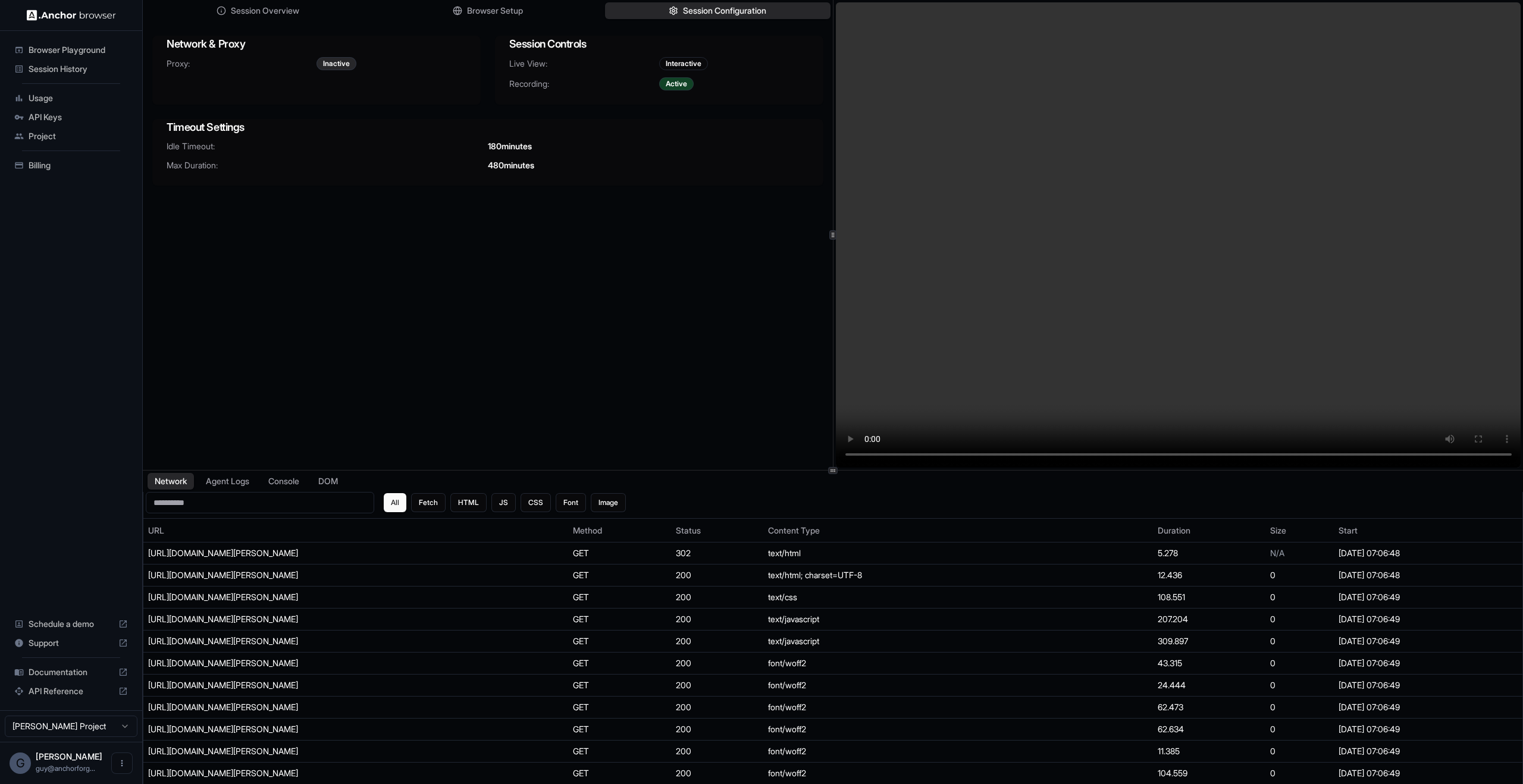
click at [681, 87] on div "Active" at bounding box center [676, 83] width 35 height 13
drag, startPoint x: 679, startPoint y: 76, endPoint x: 738, endPoint y: 320, distance: 251.0
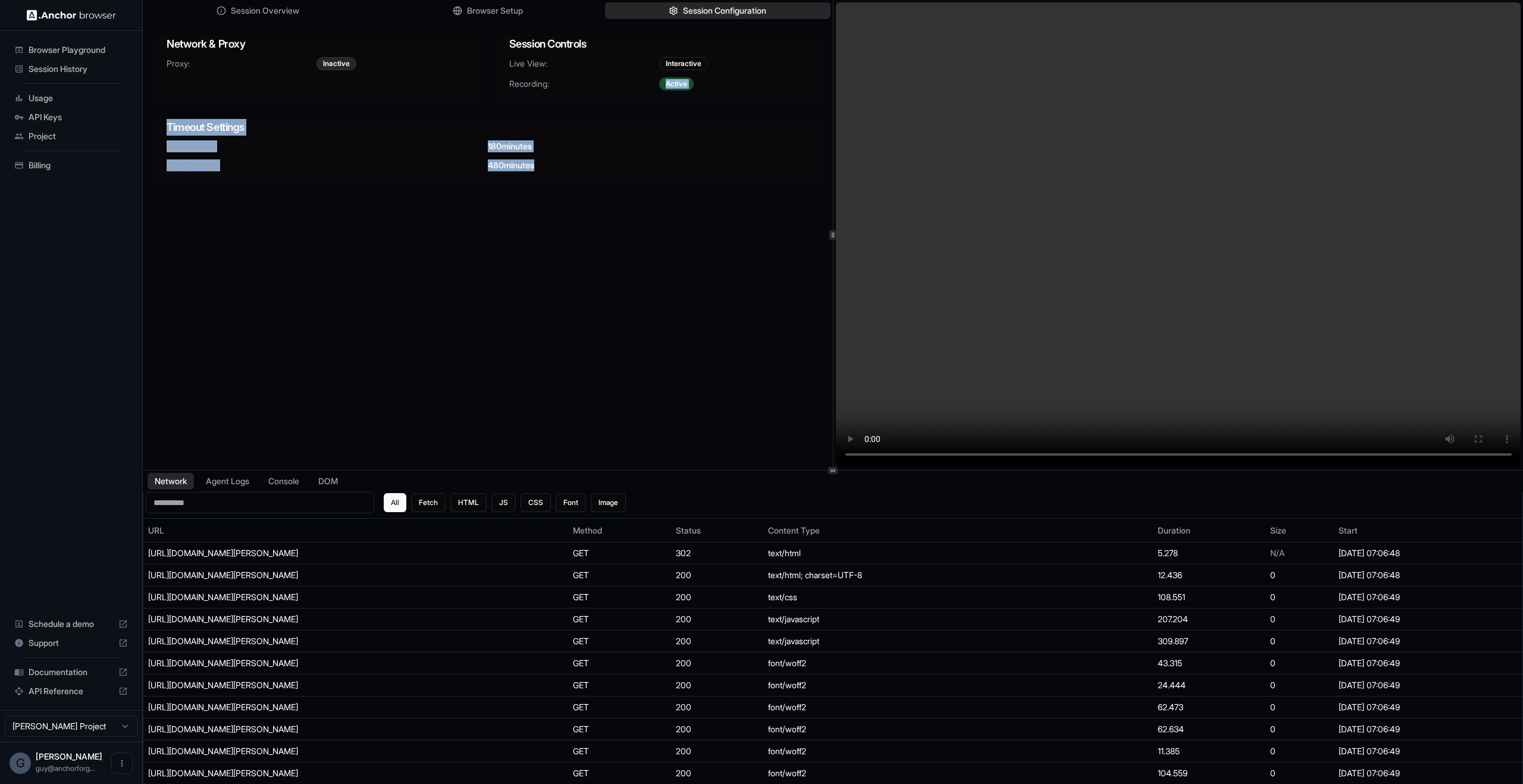
click at [735, 318] on div "Session Overview Browser Setup Session Configuration Network & Proxy Proxy: Ina…" at bounding box center [487, 234] width 690 height 470
click at [1003, 338] on video at bounding box center [1179, 235] width 686 height 465
click at [461, 186] on div "Network & Proxy Proxy: Inactive Session Controls Live View: Interactive Recordi…" at bounding box center [487, 110] width 690 height 169
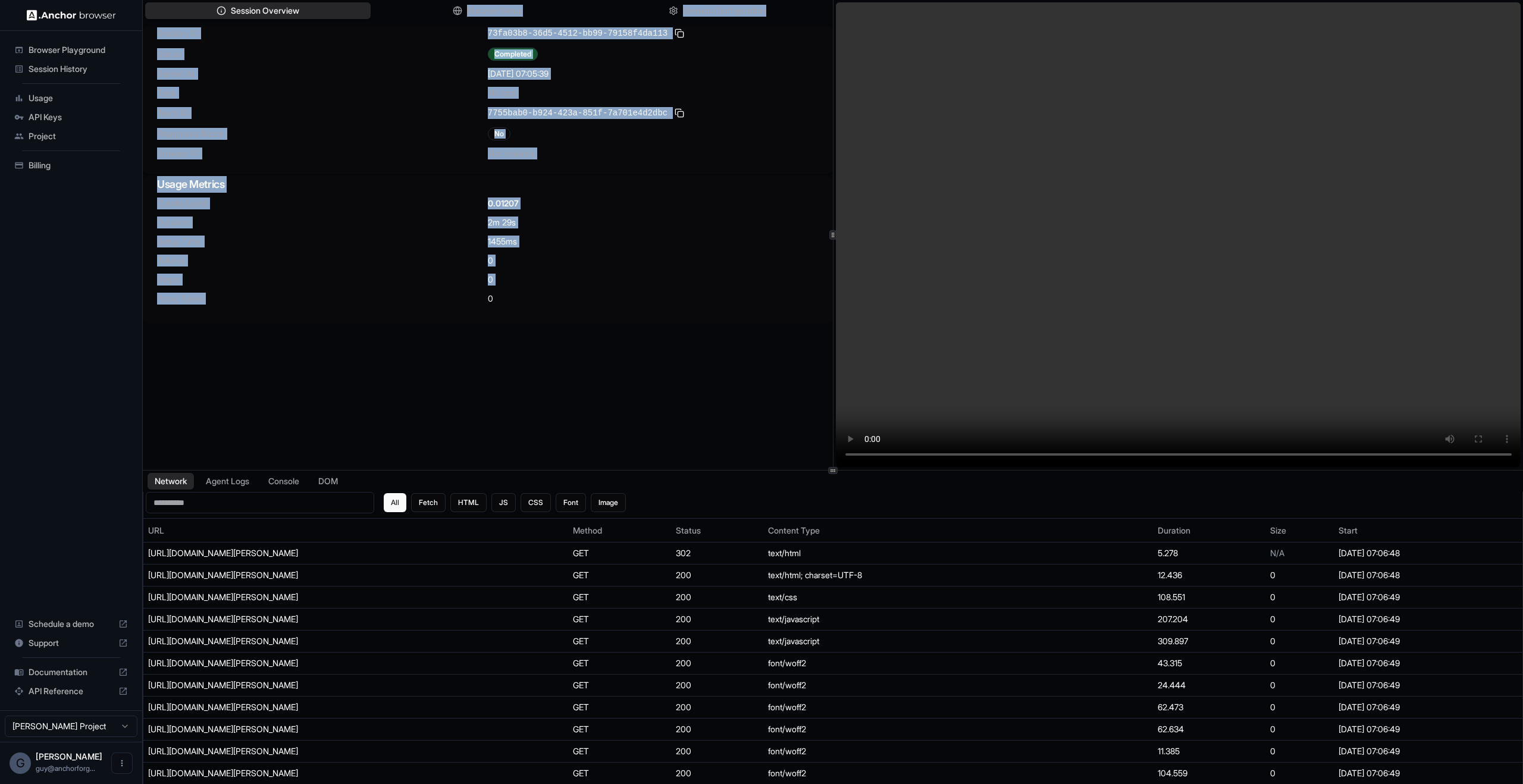
drag, startPoint x: 517, startPoint y: 11, endPoint x: 621, endPoint y: 302, distance: 309.0
click at [487, 293] on div "Session Overview Browser Setup Session Configuration Session ID: 73fa03b8-36d5-…" at bounding box center [487, 234] width 690 height 470
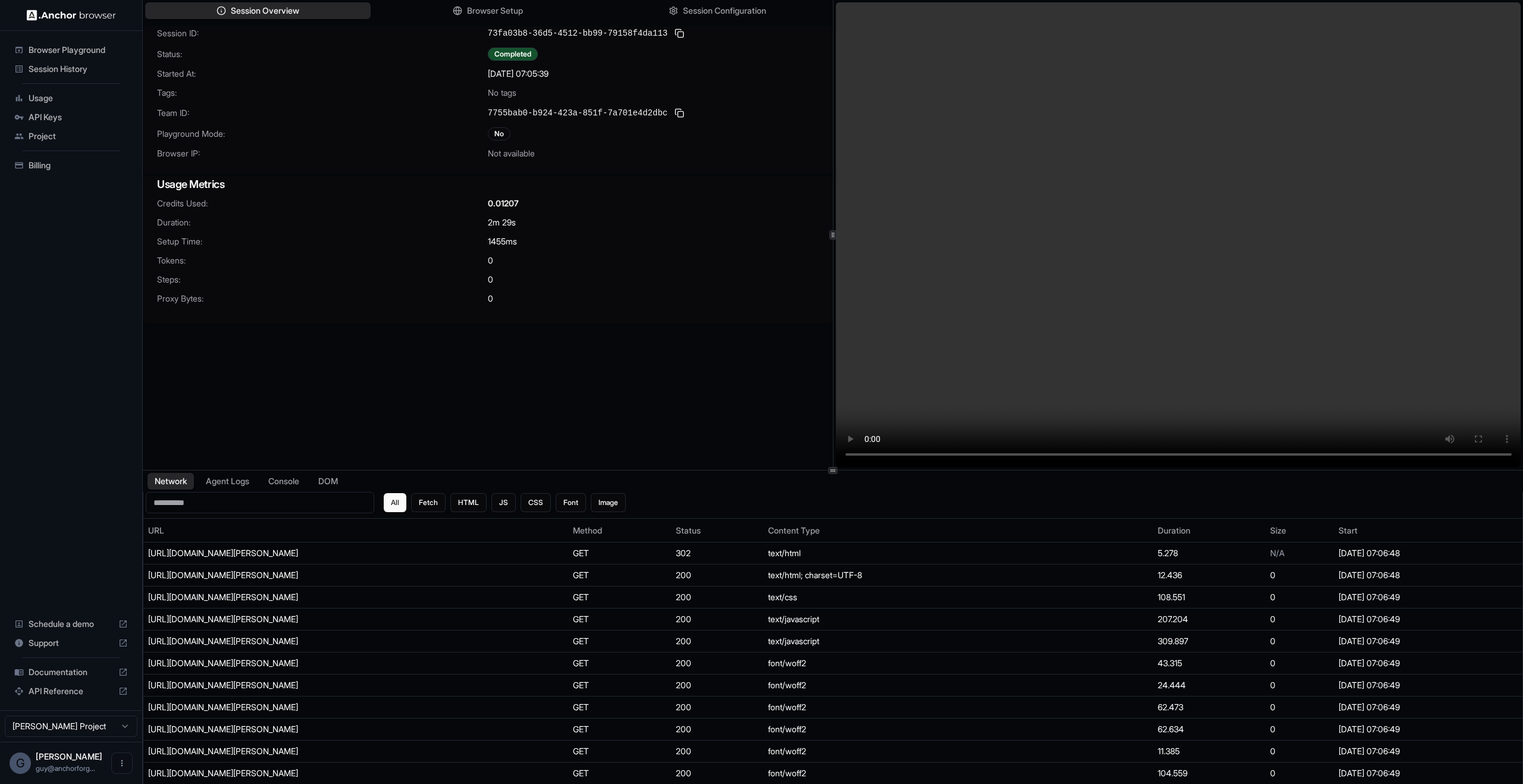
click at [487, 372] on div "Session ID: 73fa03b8-36d5-4512-bb99-79158f4da113 Status: Completed Started At: …" at bounding box center [487, 260] width 690 height 470
click at [487, 325] on video at bounding box center [1179, 235] width 686 height 465
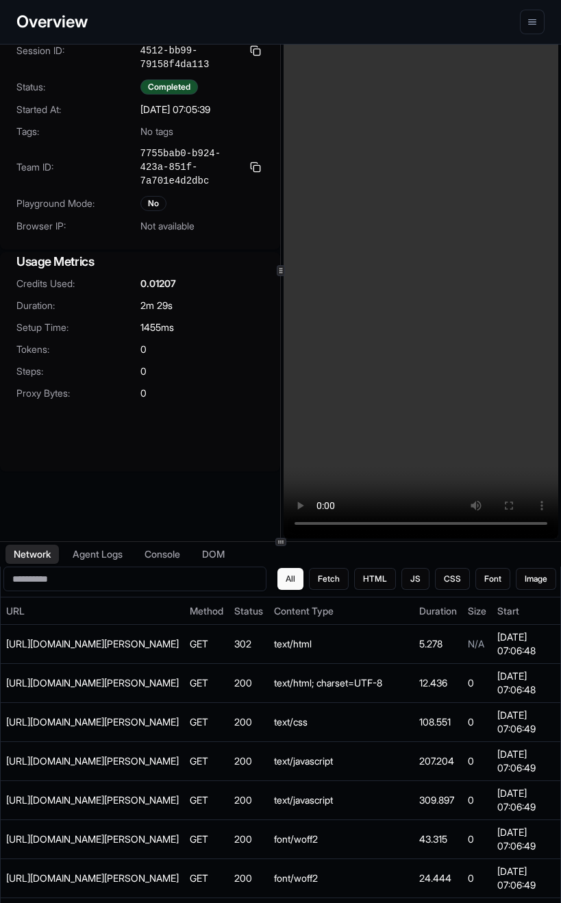
click at [140, 245] on div "Session ID: 73fa03b8-36d5-4512-bb99-79158f4da113 Status: Completed Started At: …" at bounding box center [140, 139] width 280 height 219
click at [151, 136] on span "No tags" at bounding box center [156, 132] width 33 height 14
click at [245, 278] on div "0.01207" at bounding box center [202, 284] width 124 height 14
